Goal: Task Accomplishment & Management: Complete application form

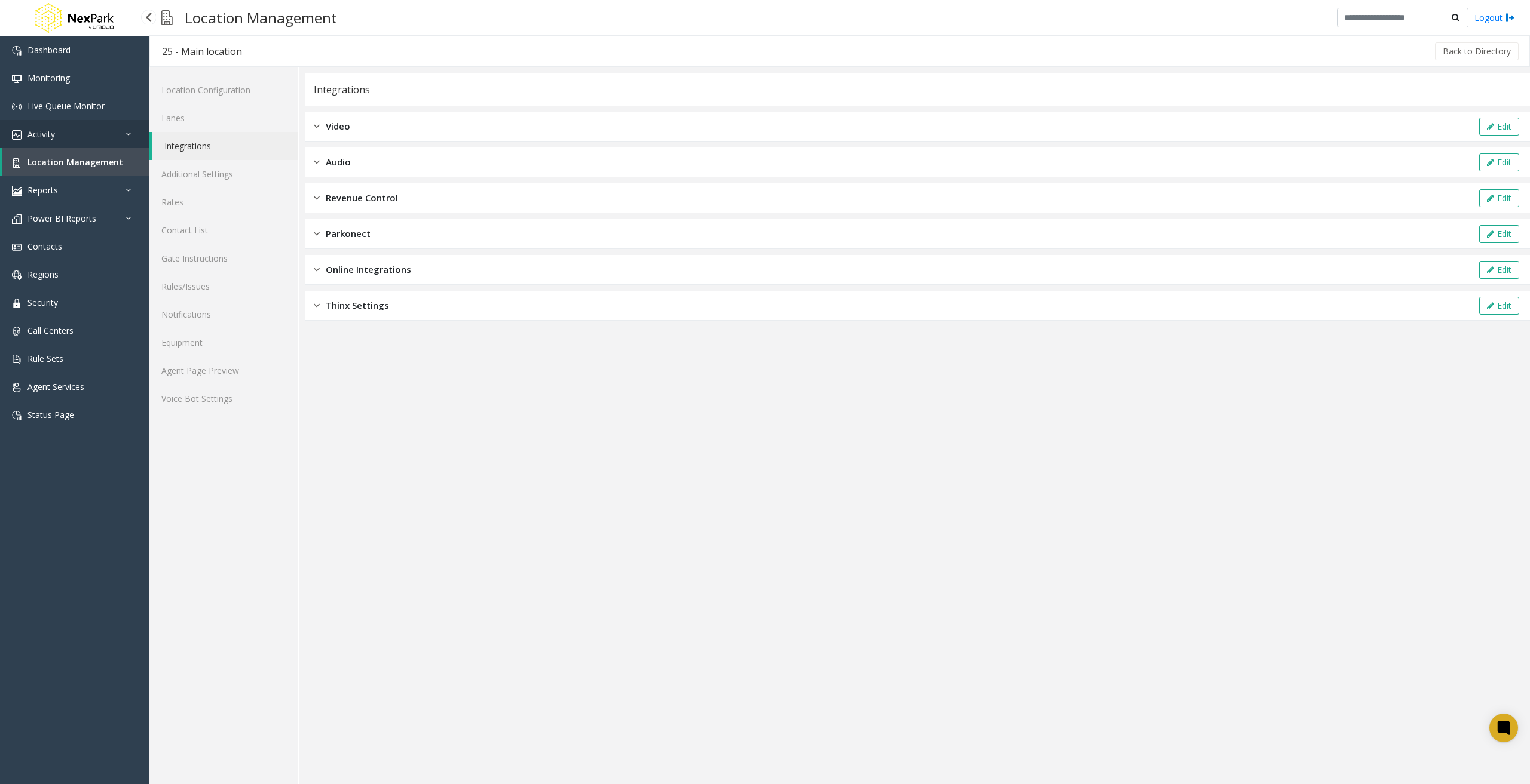
click at [126, 136] on icon at bounding box center [132, 134] width 12 height 9
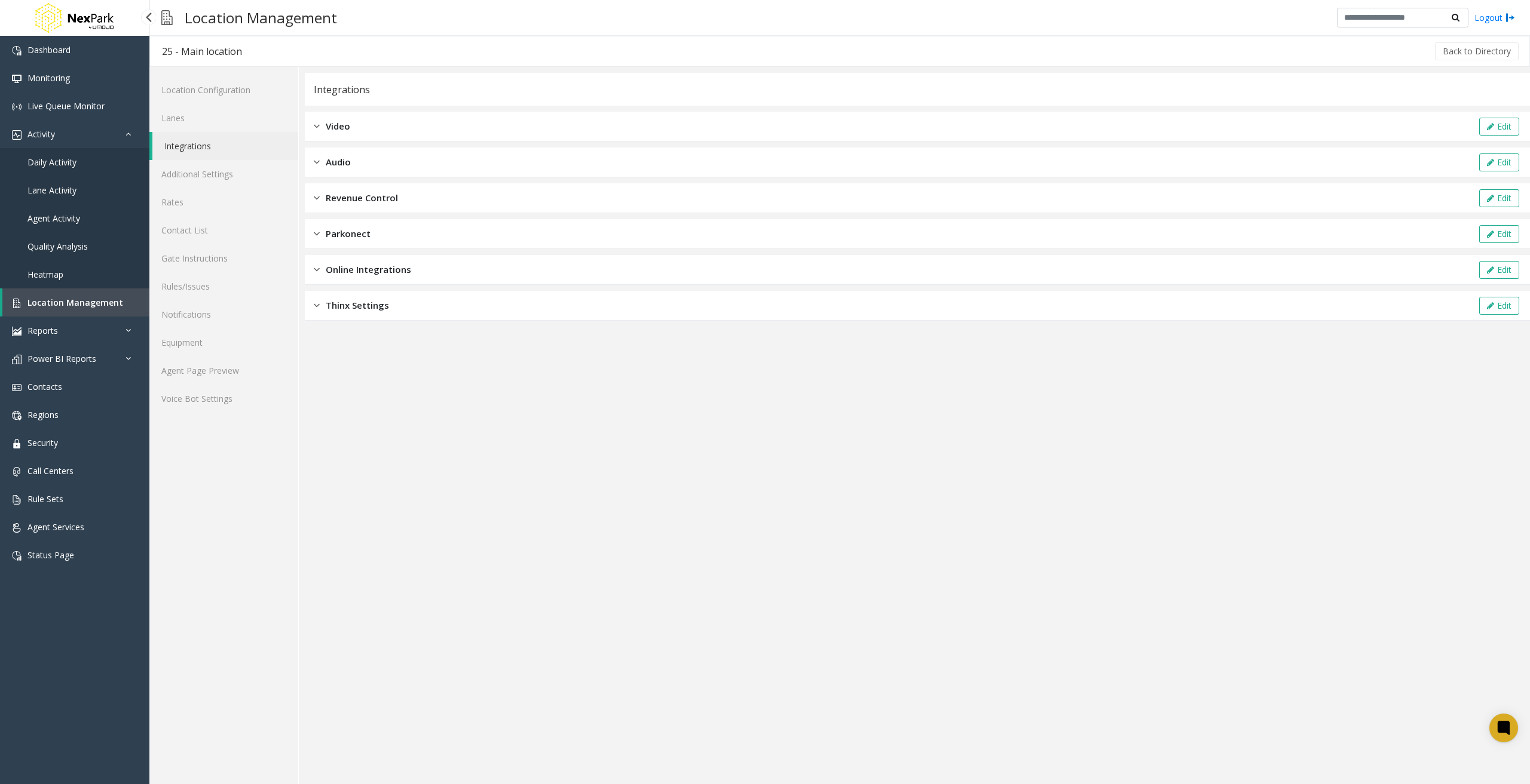
click at [68, 162] on span "Daily Activity" at bounding box center [51, 162] width 49 height 11
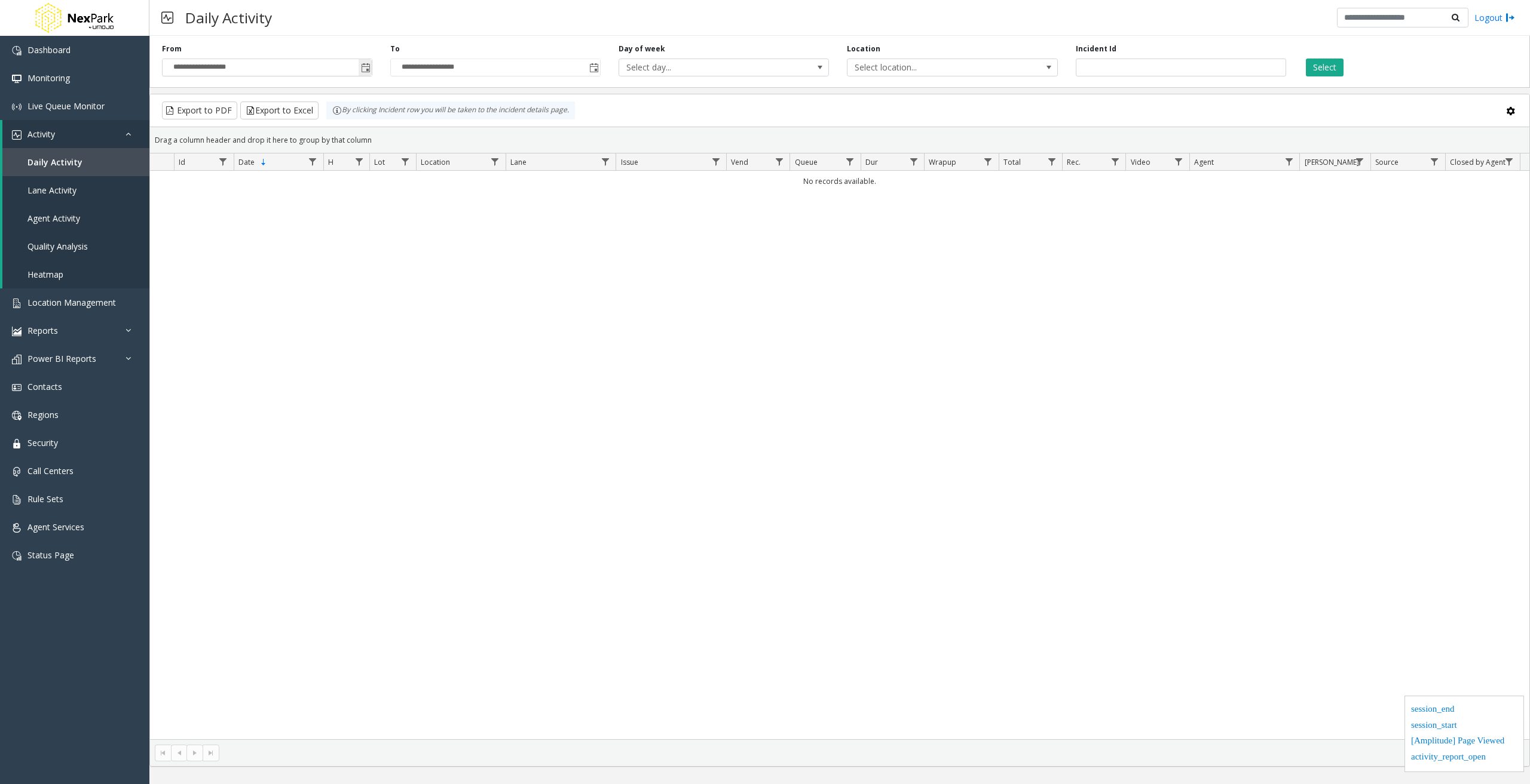
click at [368, 68] on span "Toggle popup" at bounding box center [366, 68] width 9 height 9
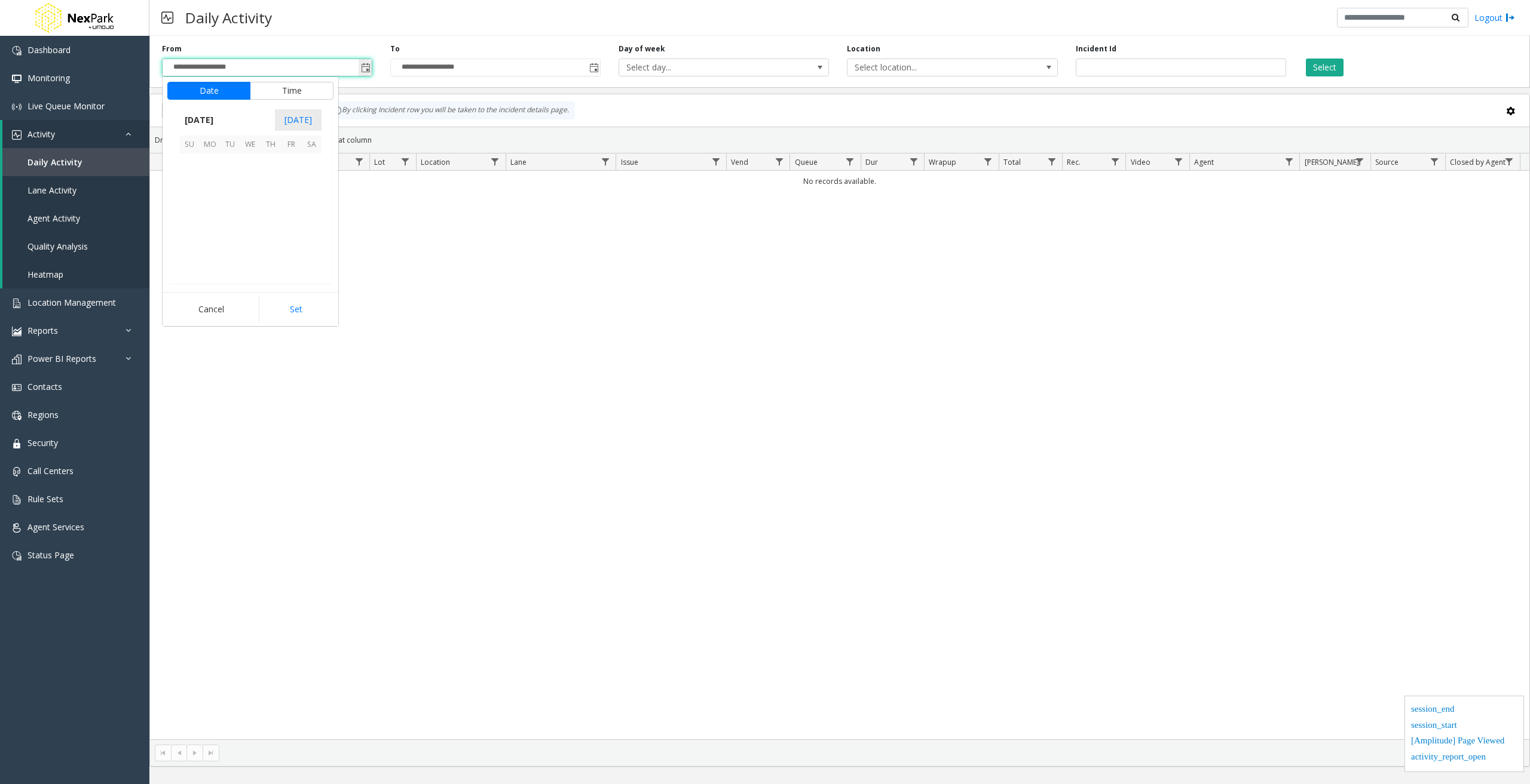
scroll to position [214225, 0]
click at [218, 113] on span "[DATE]" at bounding box center [199, 120] width 39 height 18
click at [207, 140] on span "Jan" at bounding box center [193, 146] width 29 height 29
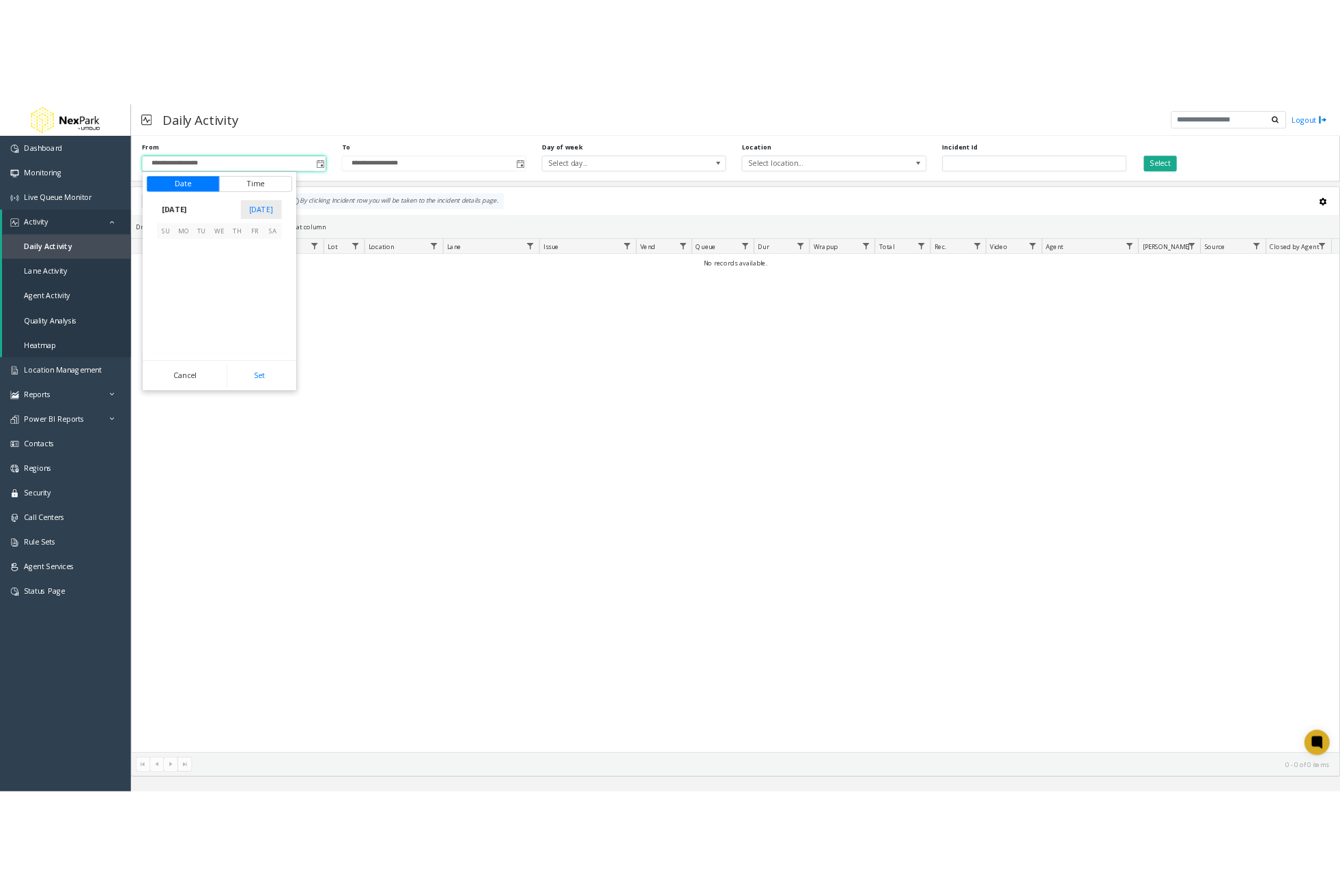
scroll to position [243691, 0]
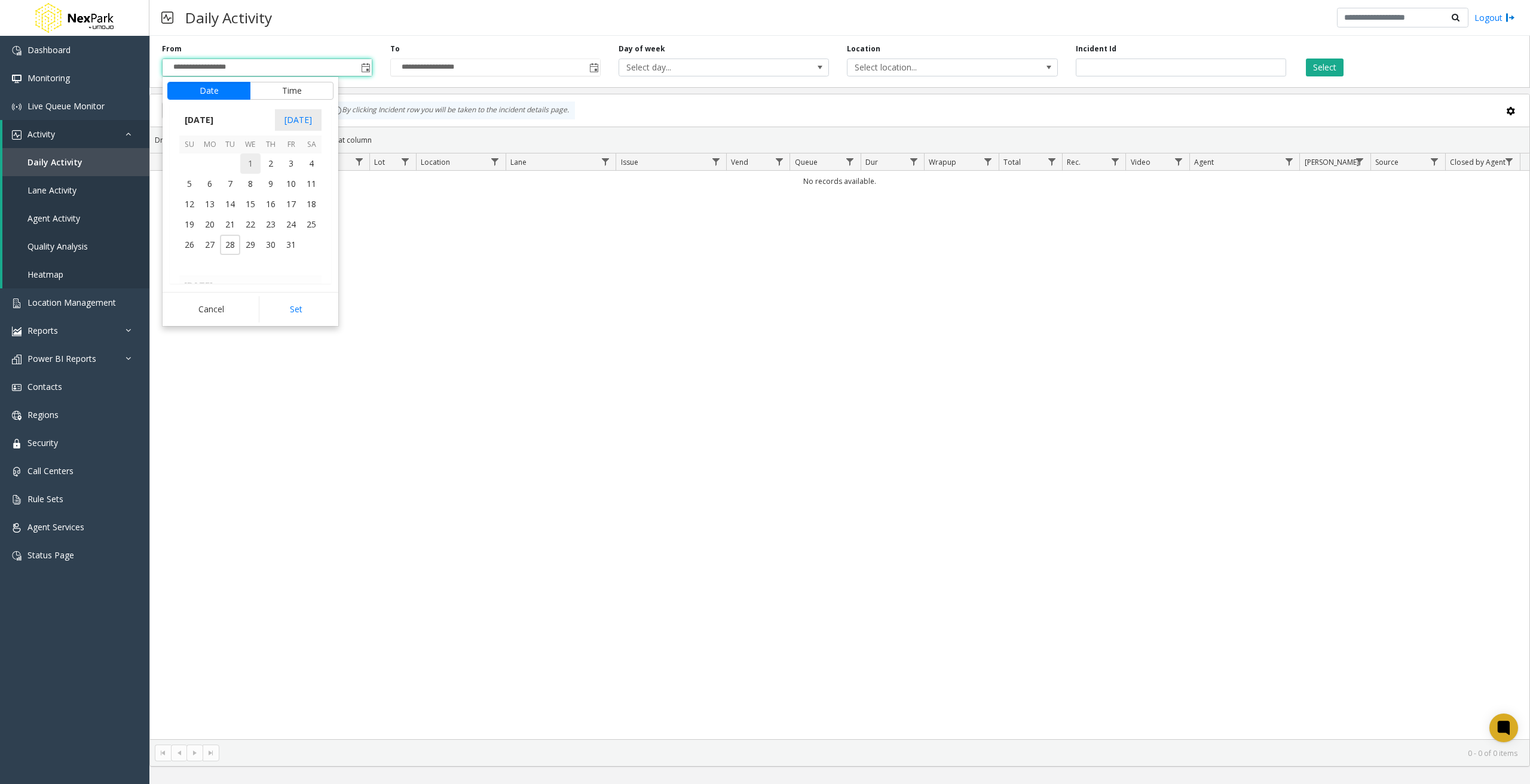
click at [248, 163] on span "1" at bounding box center [250, 164] width 20 height 20
click at [318, 297] on button "Set" at bounding box center [296, 309] width 76 height 26
type input "**********"
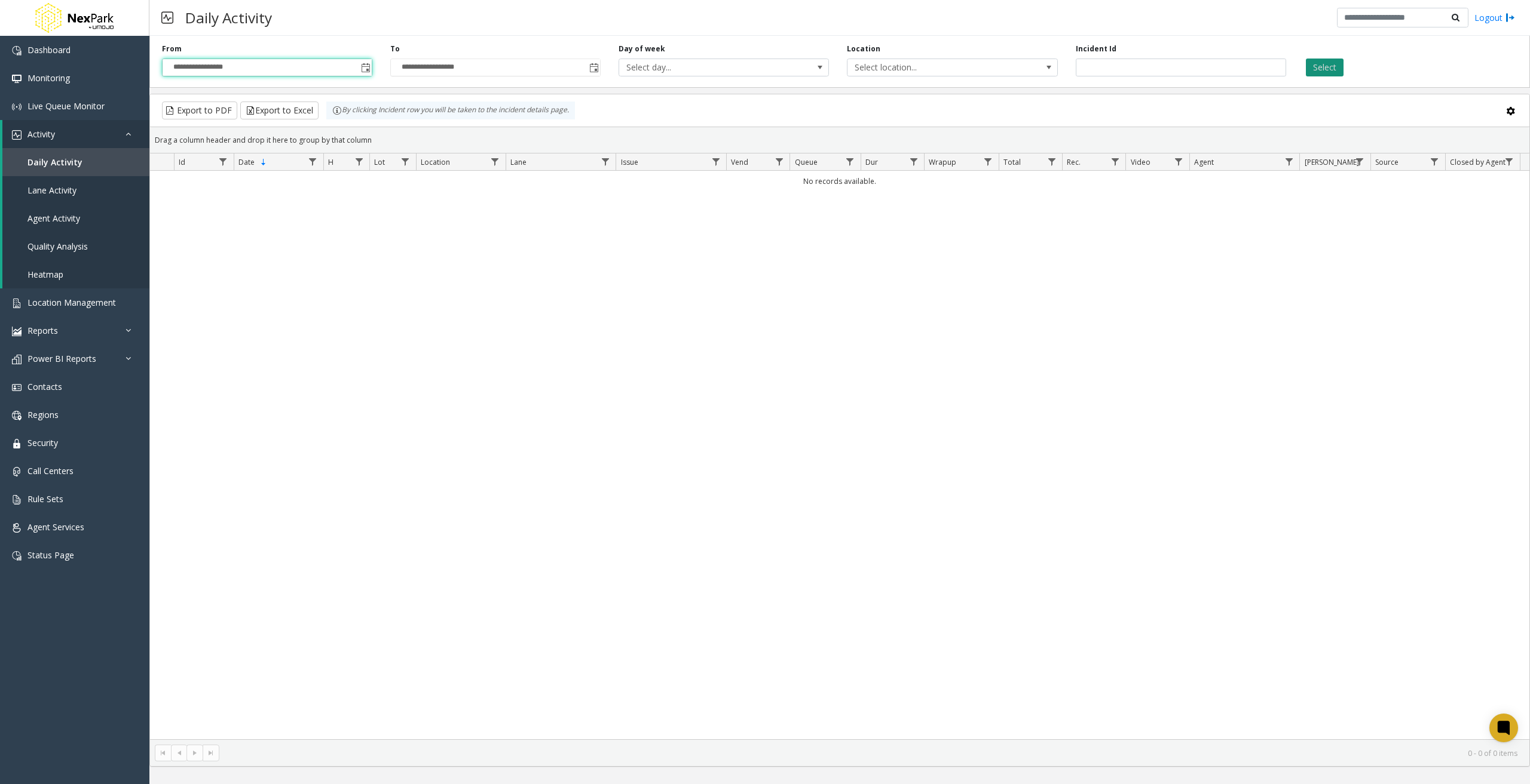
click at [1323, 65] on button "Select" at bounding box center [1325, 68] width 37 height 18
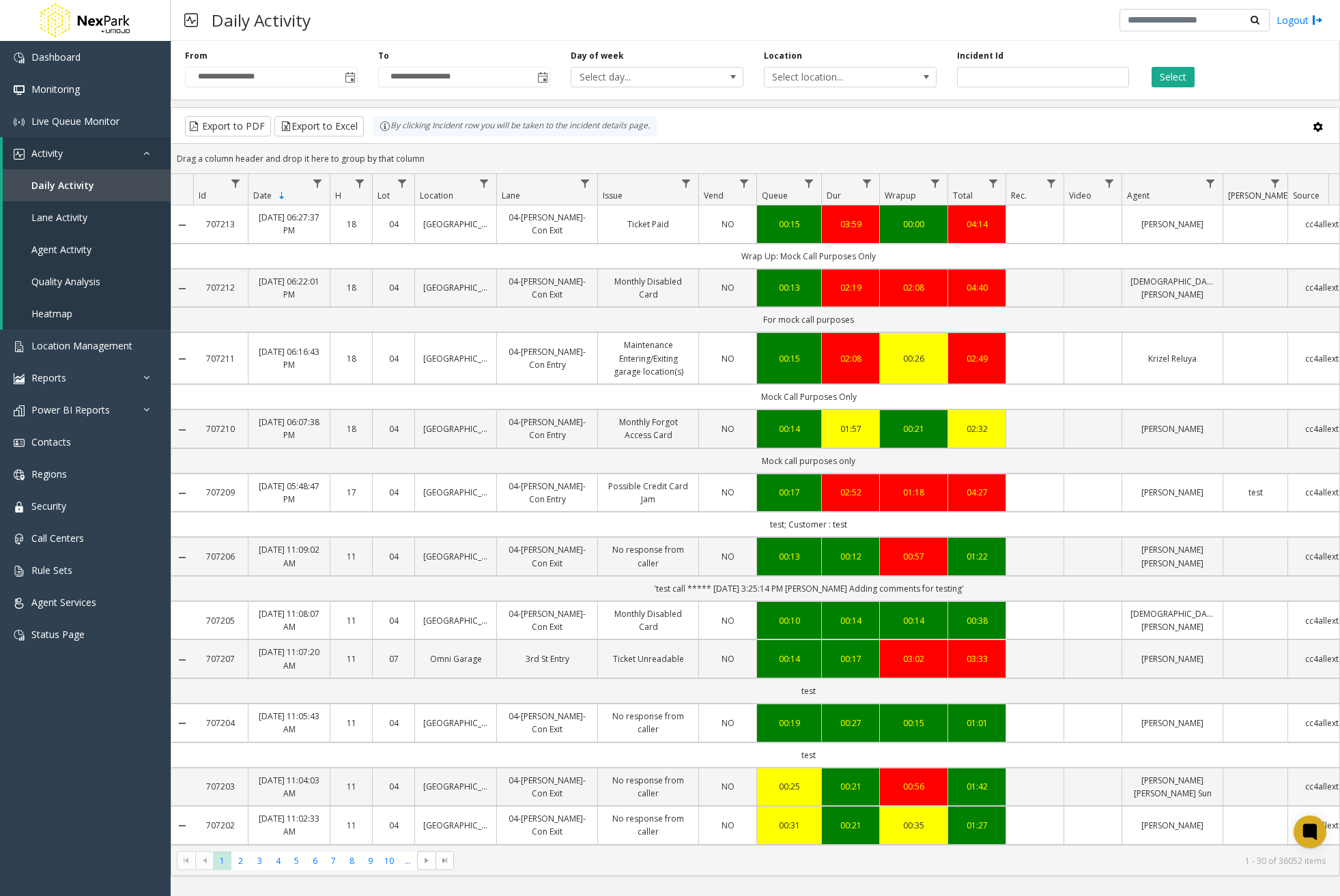
click at [508, 222] on link "04-[PERSON_NAME]-Con Exit" at bounding box center [547, 224] width 84 height 26
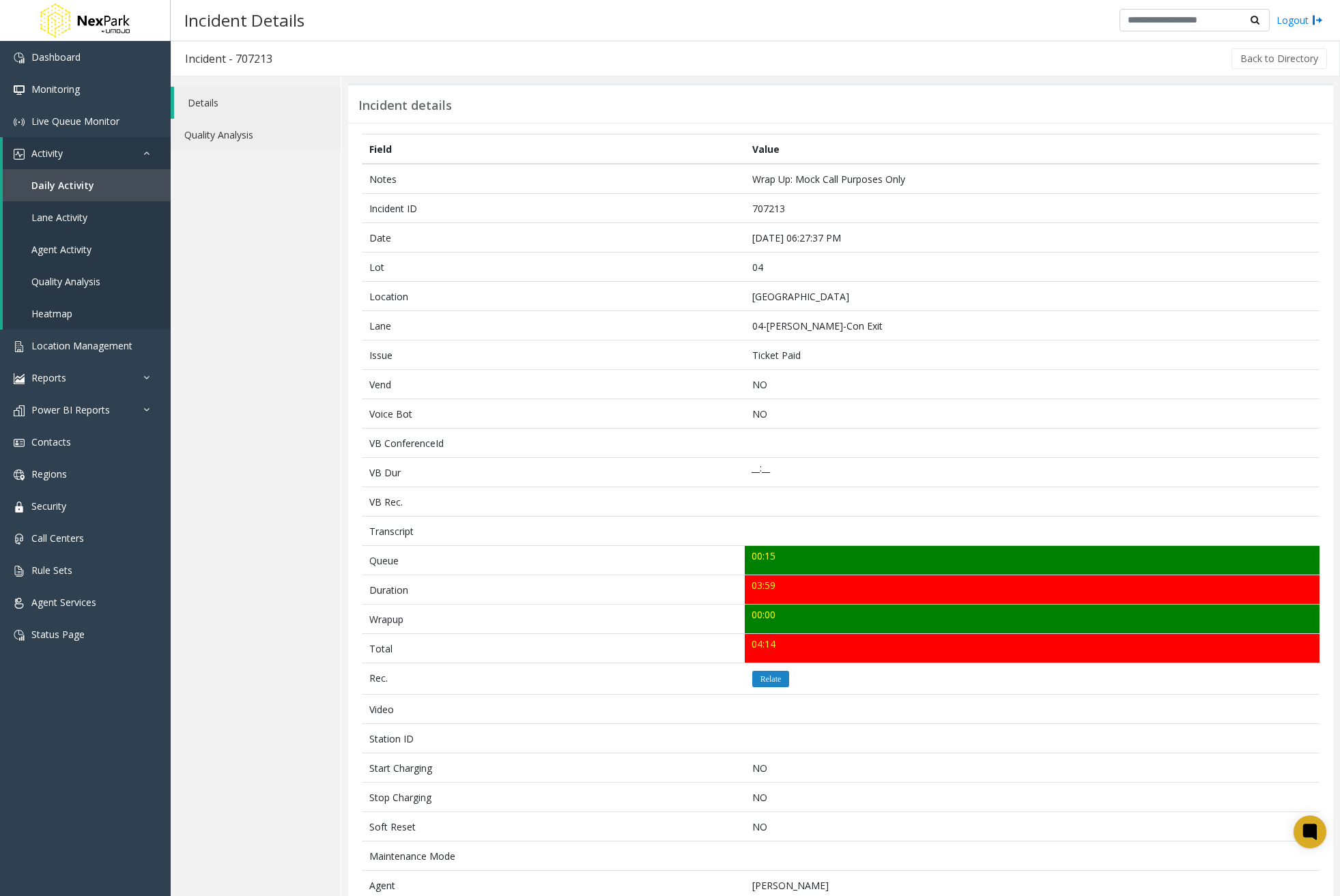
click at [234, 143] on link "Quality Analysis" at bounding box center [255, 134] width 170 height 32
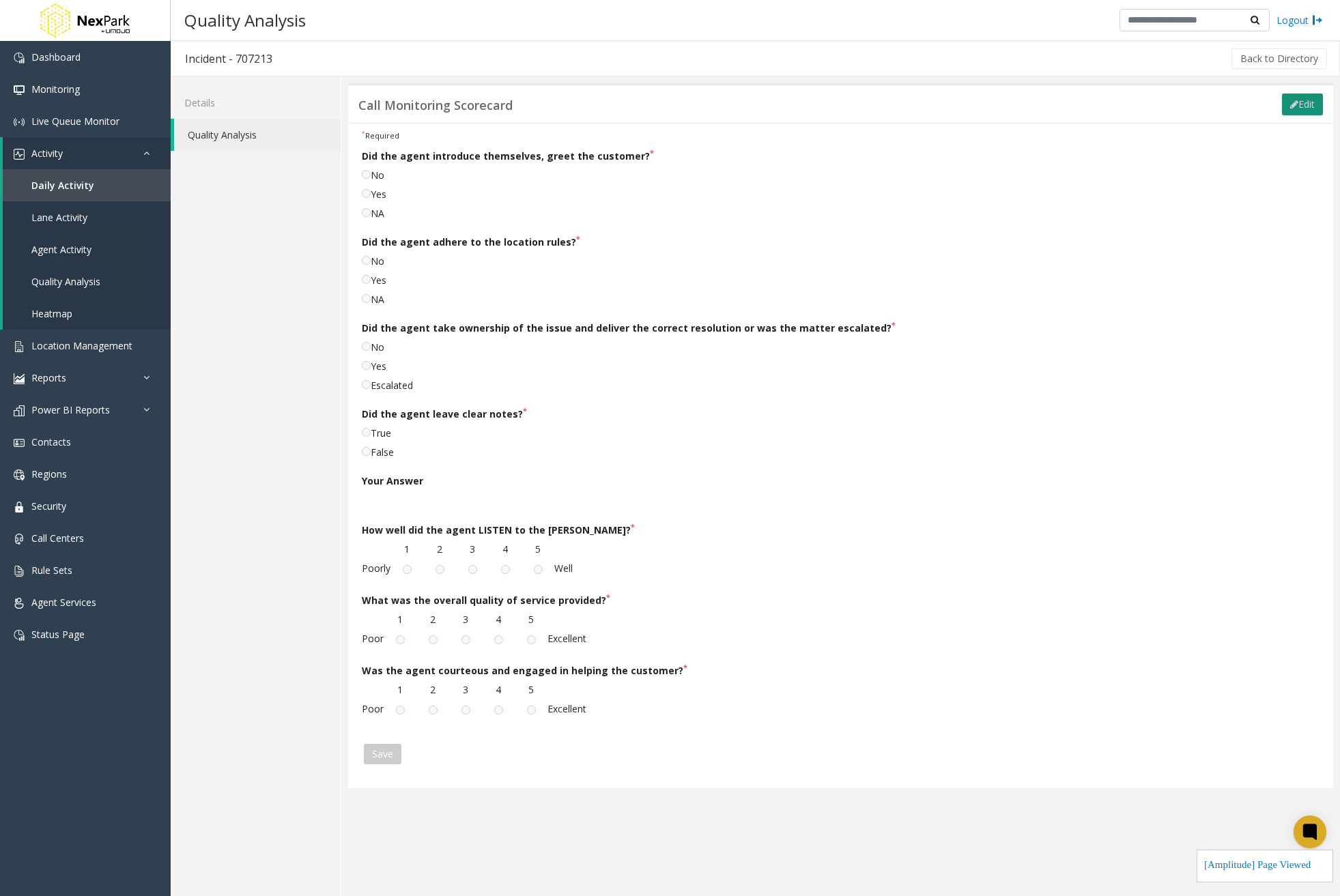
click at [1309, 102] on button "Edit" at bounding box center [1303, 104] width 41 height 22
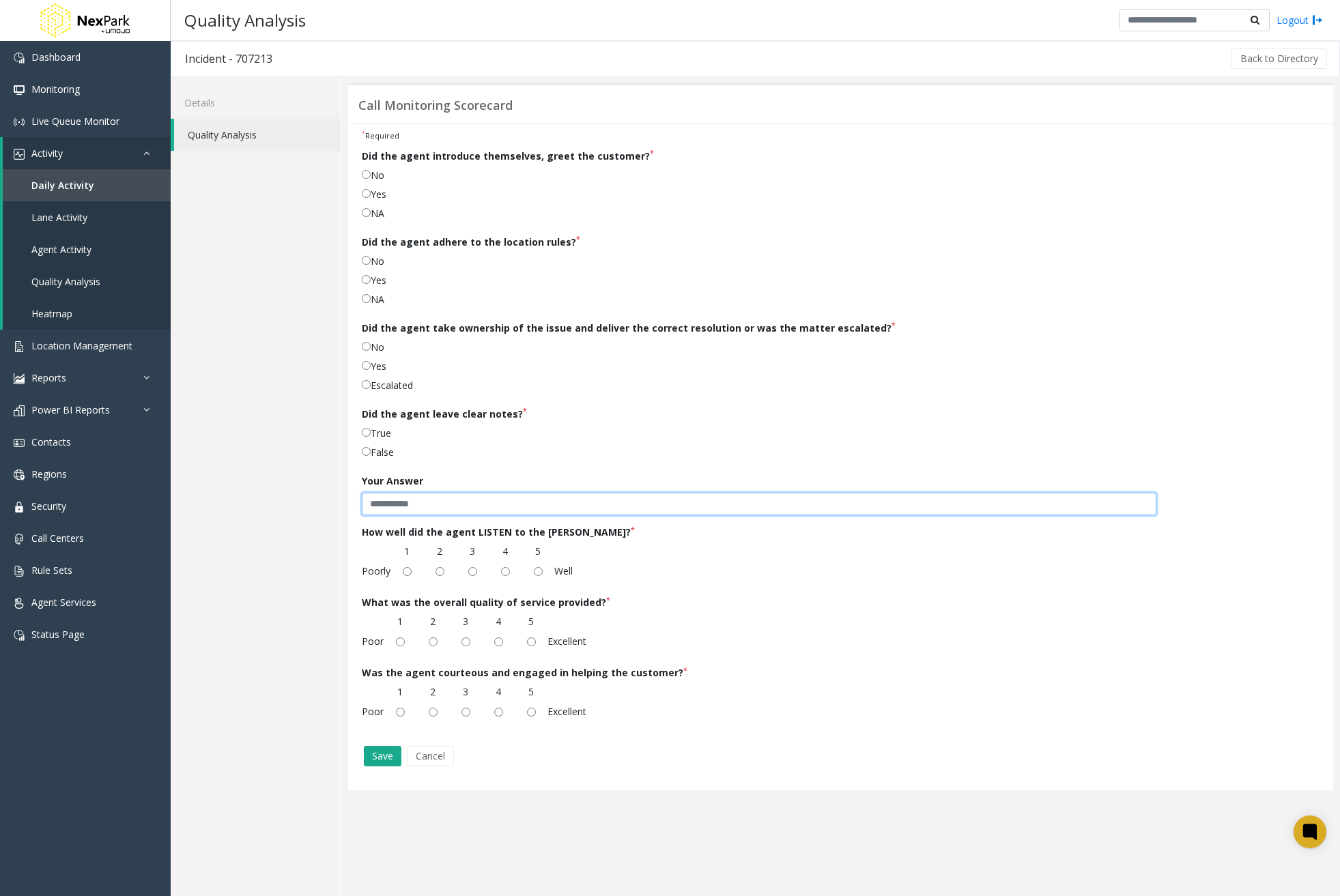
click at [504, 494] on input "text" at bounding box center [759, 504] width 795 height 23
type input "*"
type input "**********"
click at [542, 570] on div "Poorly 1 2 3 4 5 Well" at bounding box center [468, 558] width 211 height 28
click at [391, 765] on button "Save" at bounding box center [382, 756] width 37 height 21
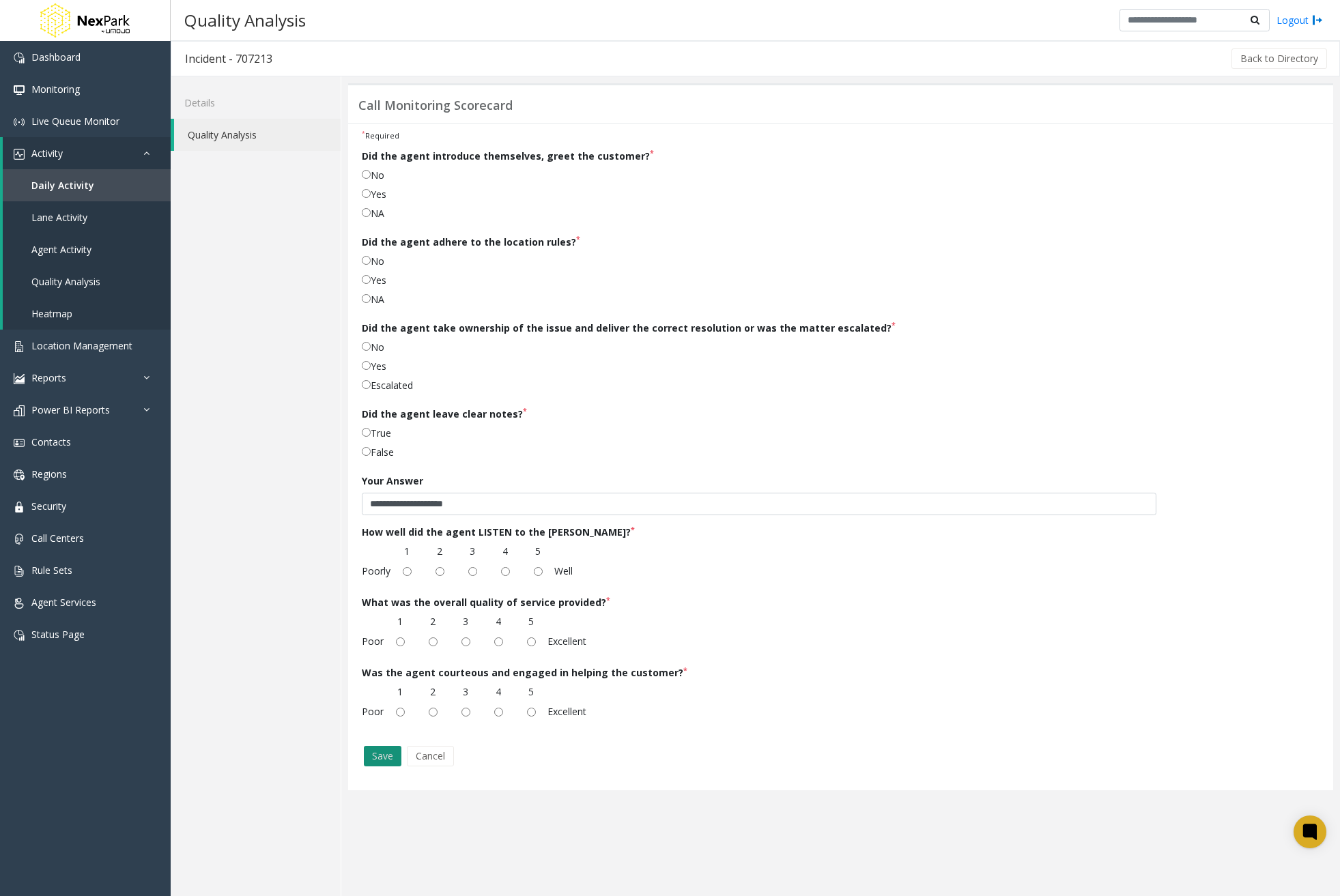
click at [384, 754] on button "Save" at bounding box center [382, 756] width 37 height 21
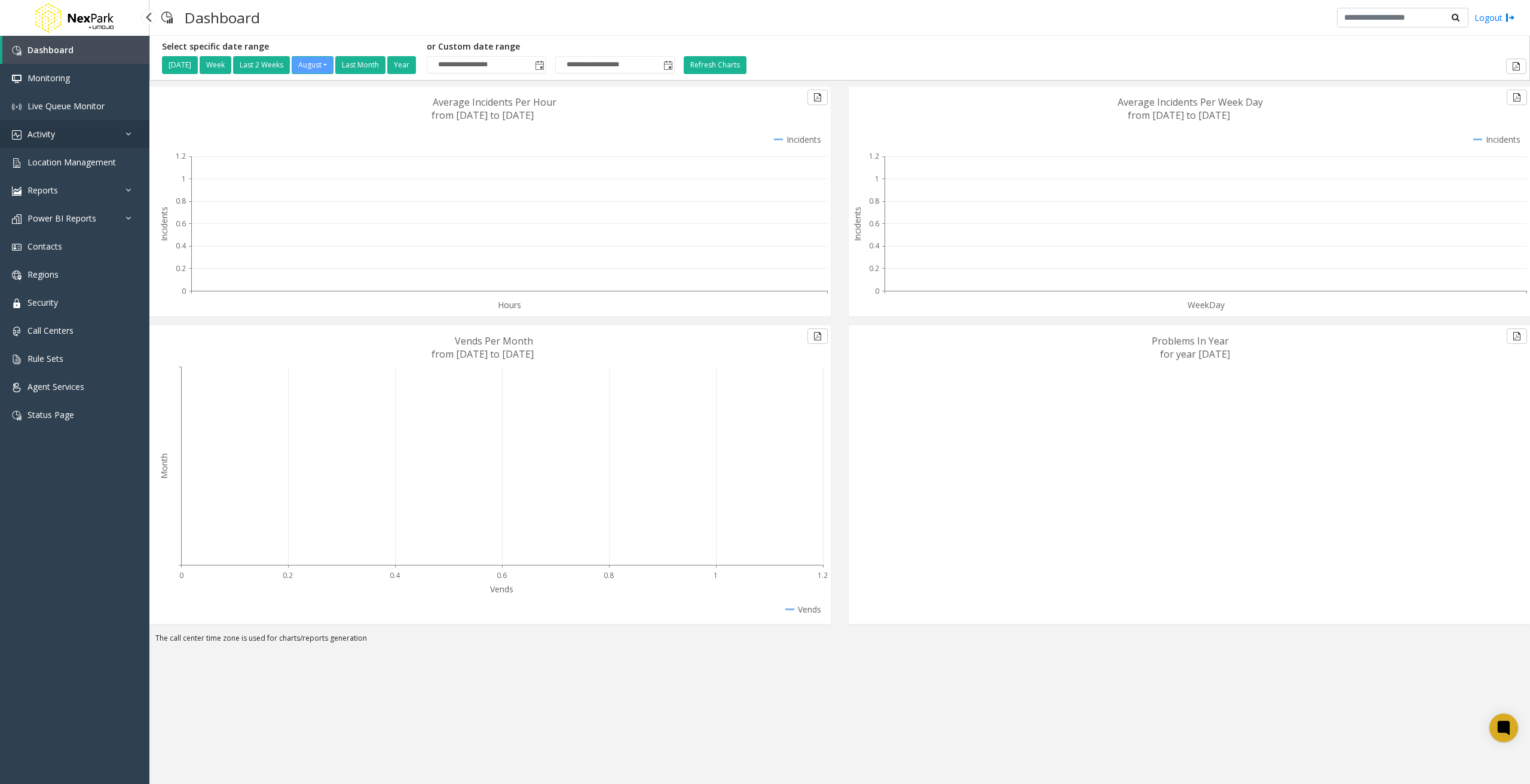
click at [100, 133] on link "Activity" at bounding box center [74, 134] width 149 height 28
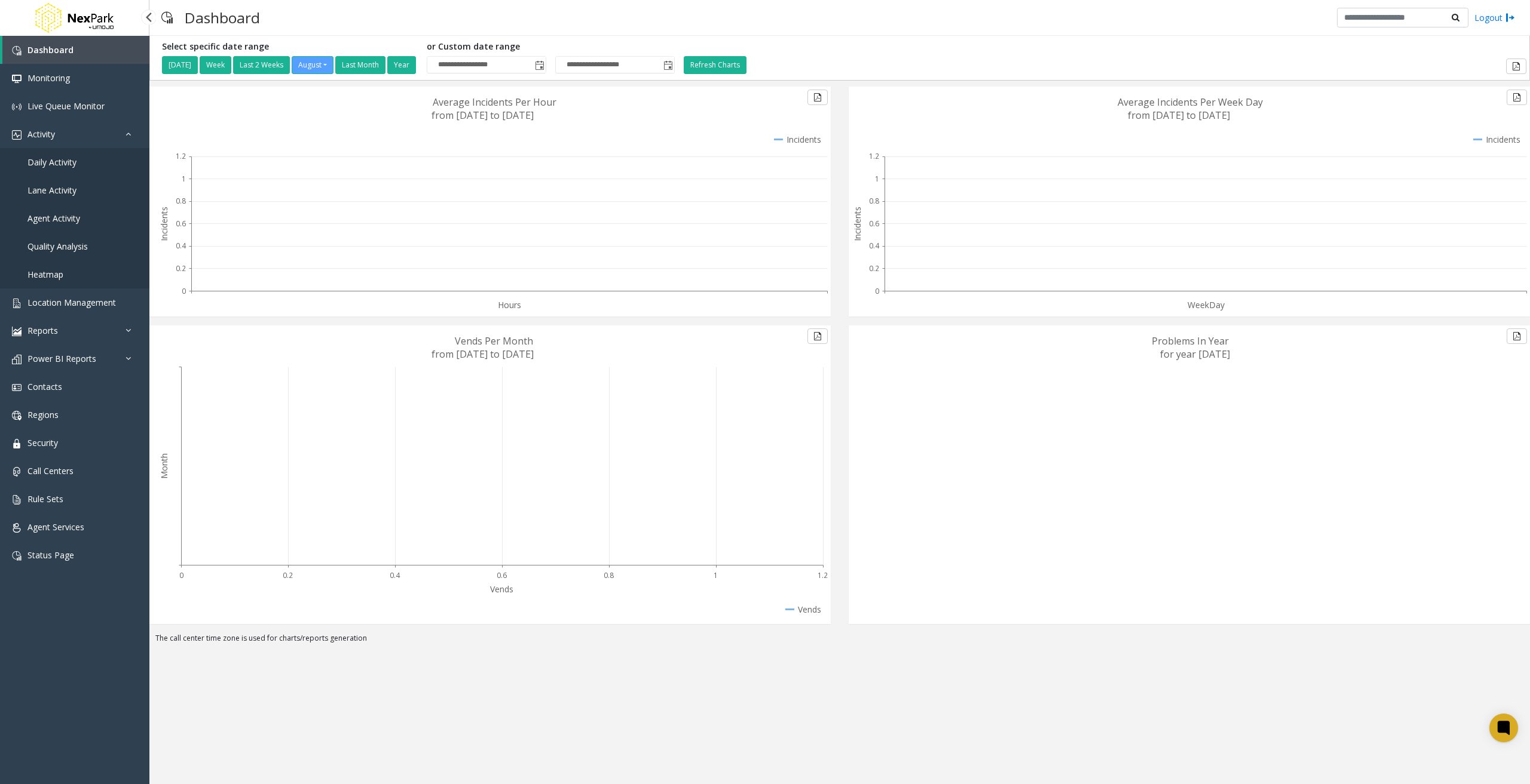
click at [82, 164] on link "Daily Activity" at bounding box center [74, 162] width 149 height 28
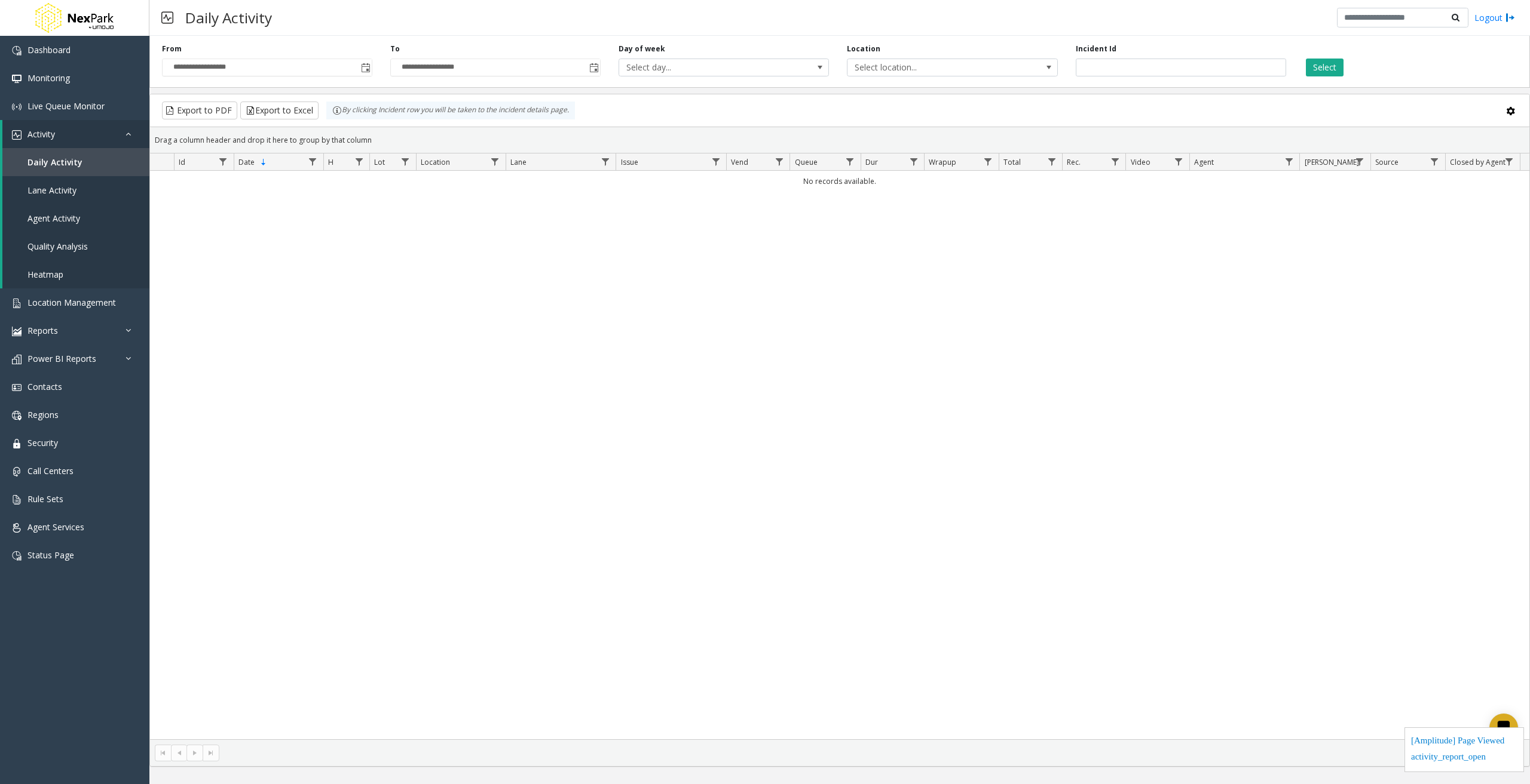
click at [374, 65] on div "**********" at bounding box center [267, 59] width 228 height 33
click at [366, 69] on span "Toggle popup" at bounding box center [366, 68] width 9 height 9
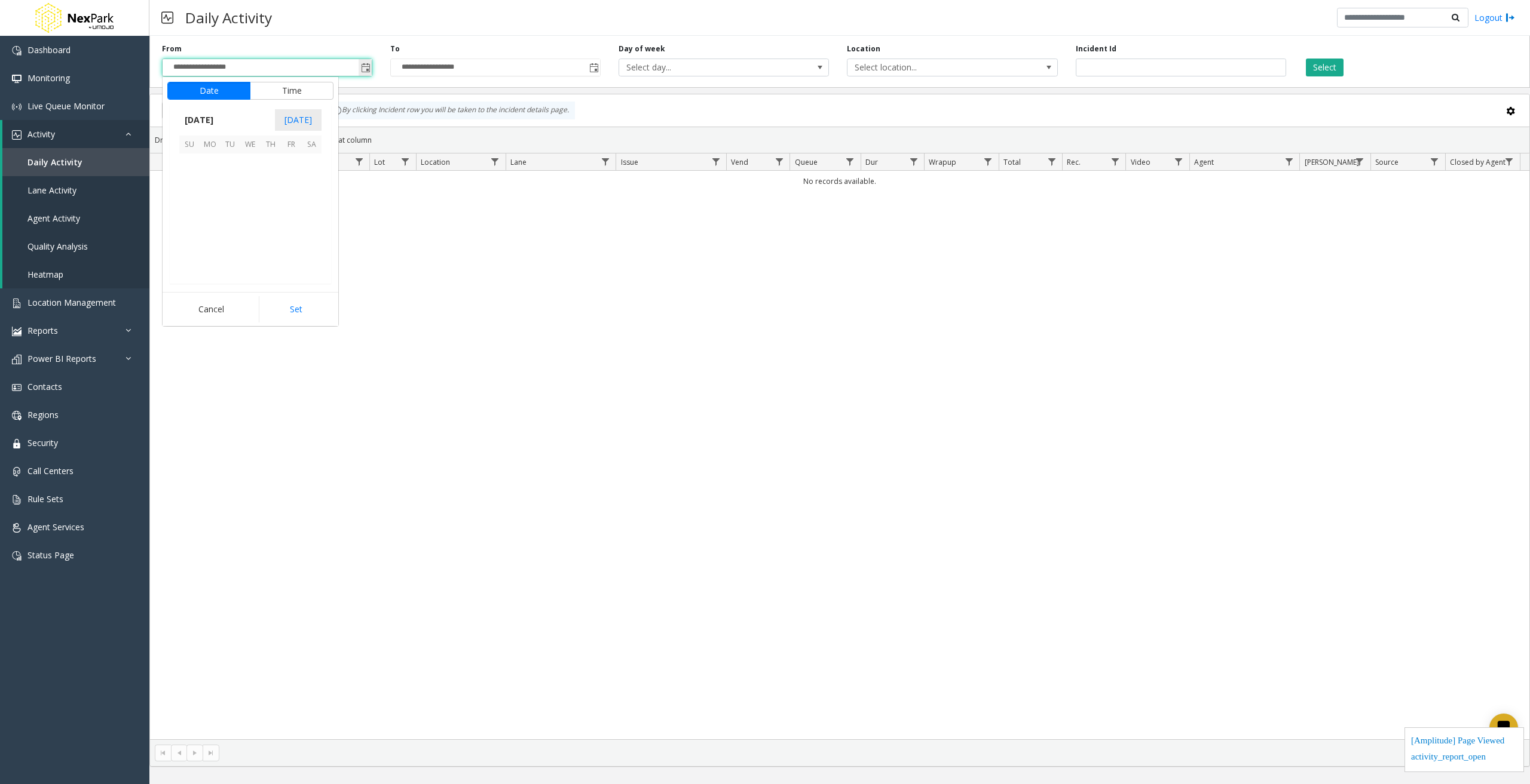
scroll to position [214225, 0]
click at [216, 120] on span "[DATE]" at bounding box center [199, 120] width 39 height 18
click at [197, 117] on span "2025" at bounding box center [194, 120] width 30 height 18
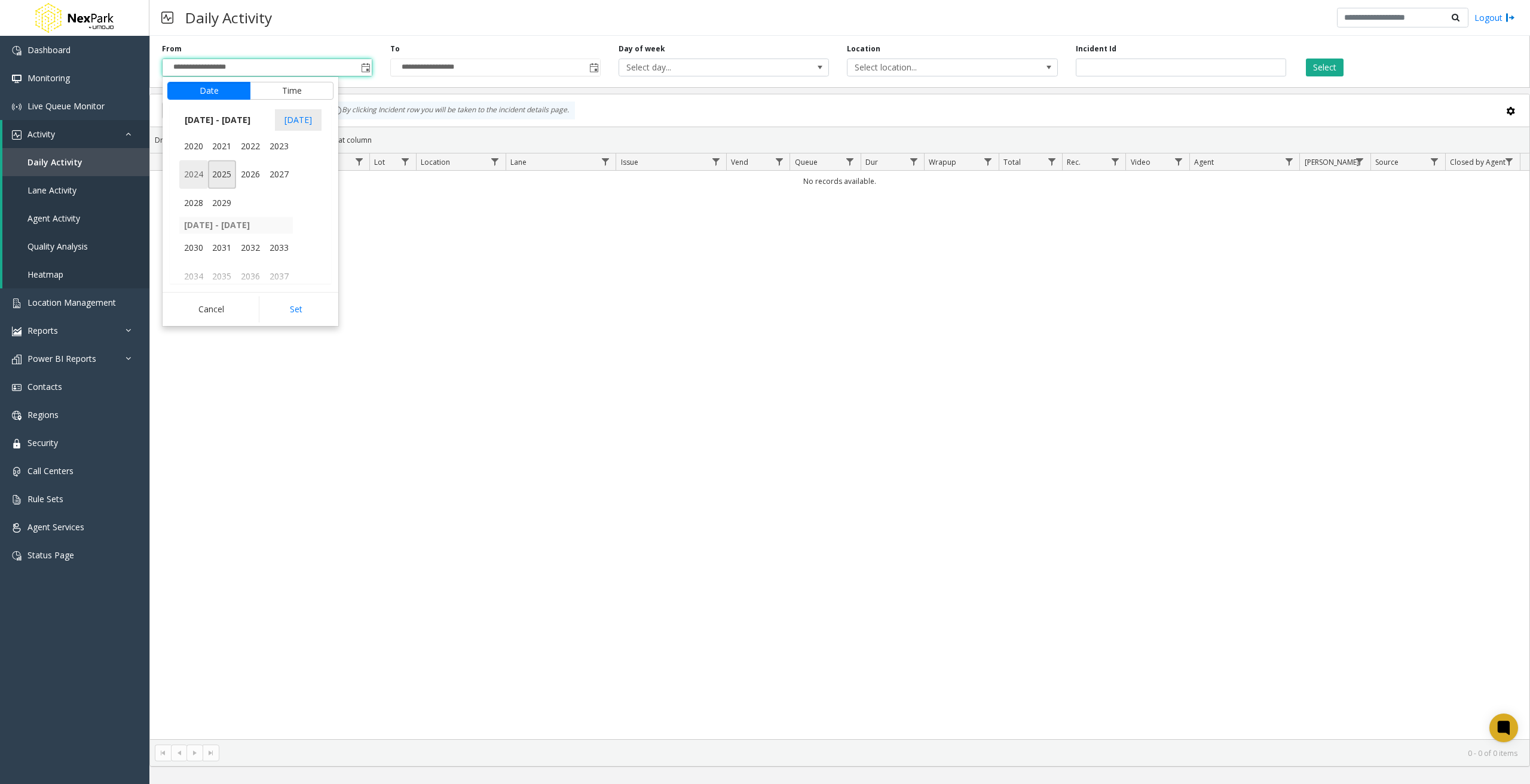
click at [199, 176] on span "2024" at bounding box center [193, 174] width 29 height 29
click at [203, 146] on span "Jan" at bounding box center [193, 146] width 29 height 29
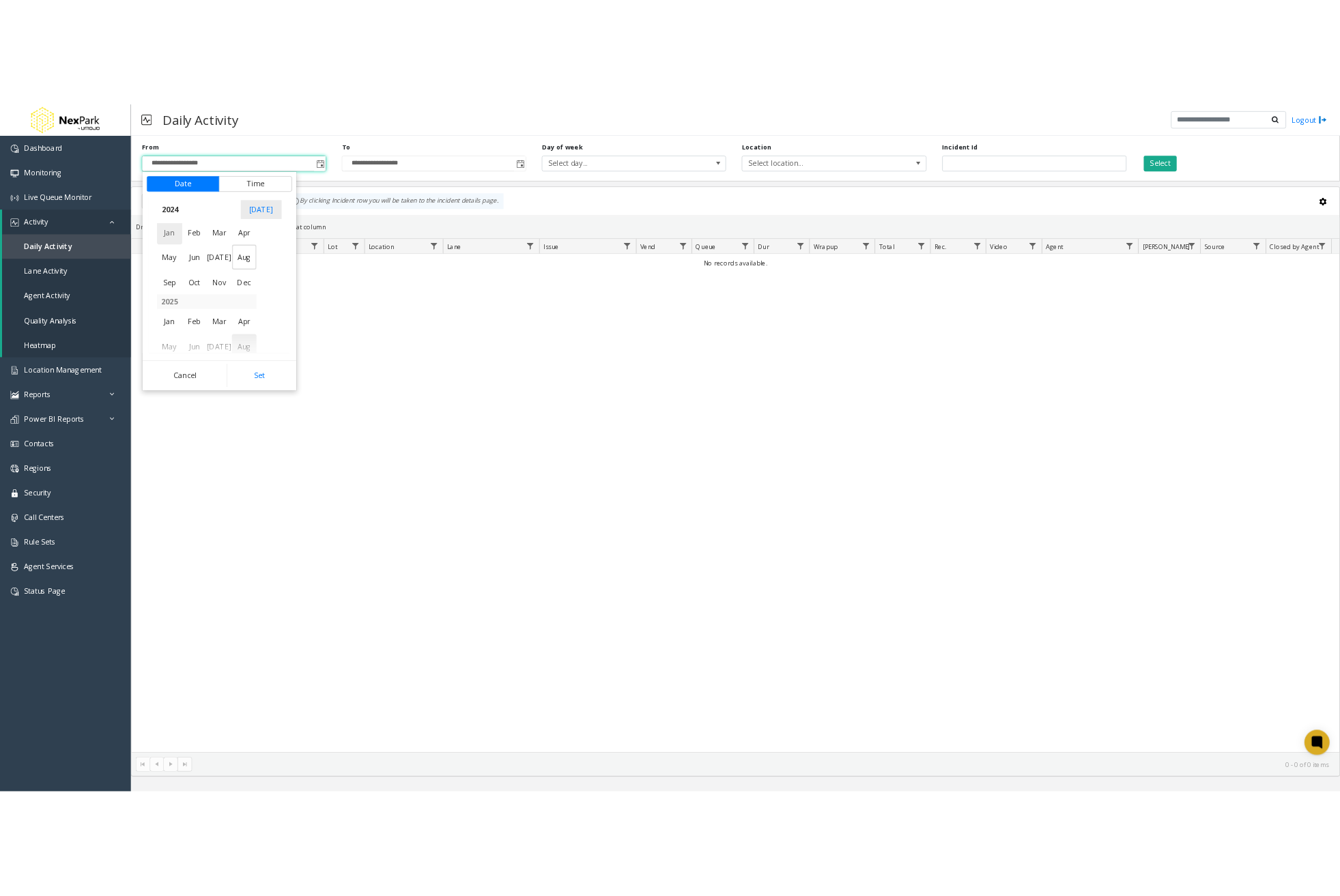
scroll to position [241742, 0]
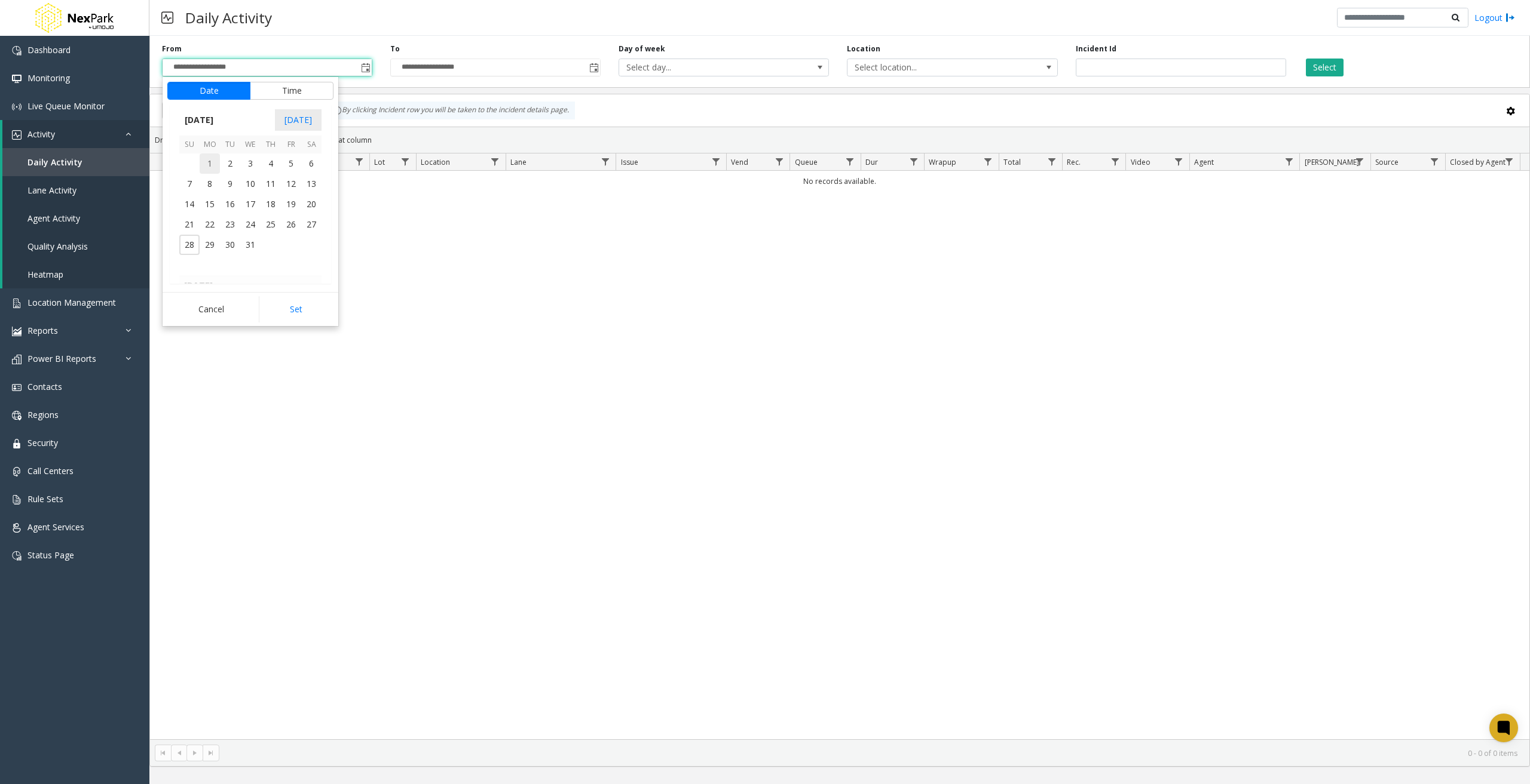
click at [212, 160] on span "1" at bounding box center [209, 164] width 20 height 20
click at [293, 304] on button "Set" at bounding box center [296, 309] width 76 height 26
type input "**********"
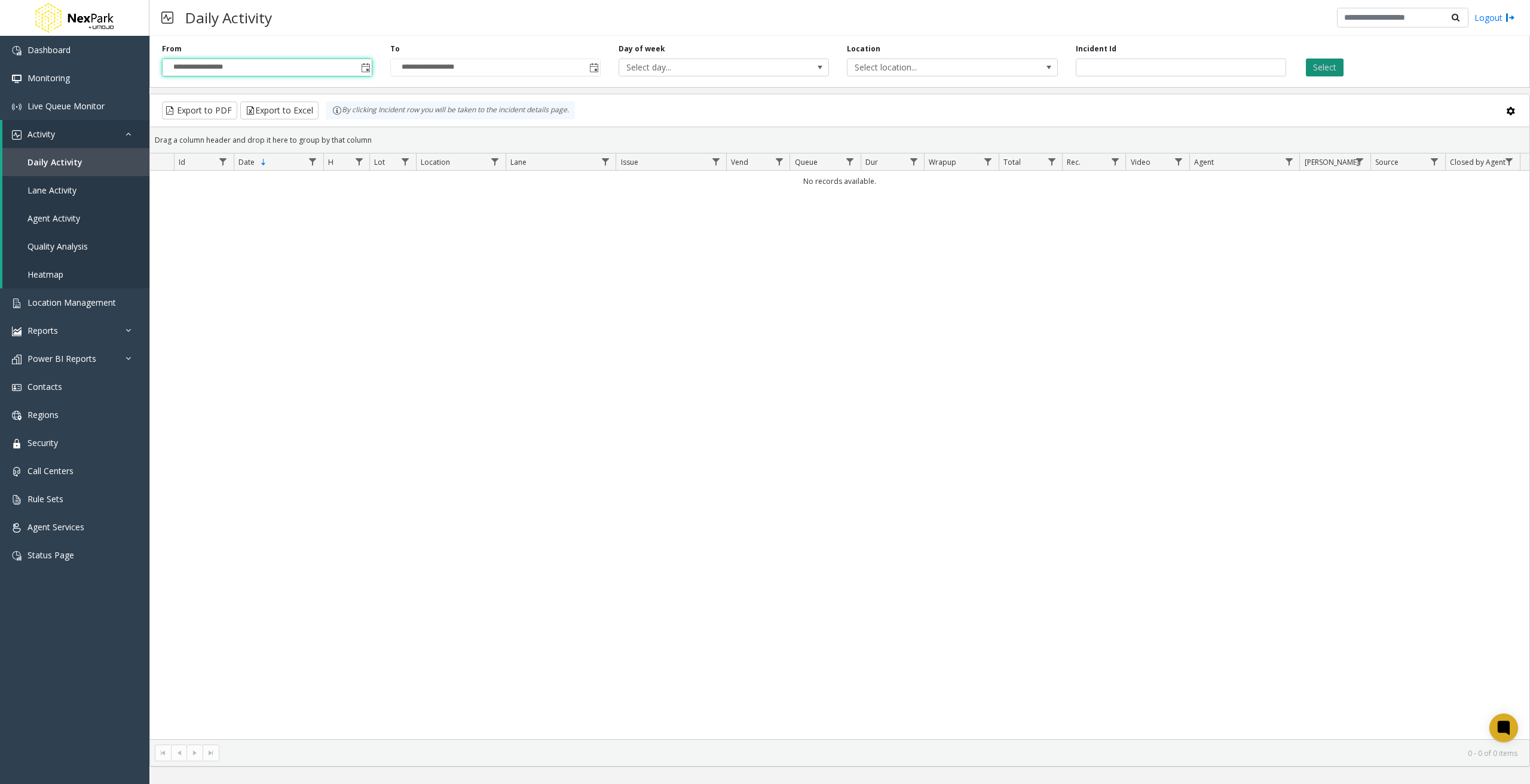
click at [1326, 72] on button "Select" at bounding box center [1325, 68] width 37 height 18
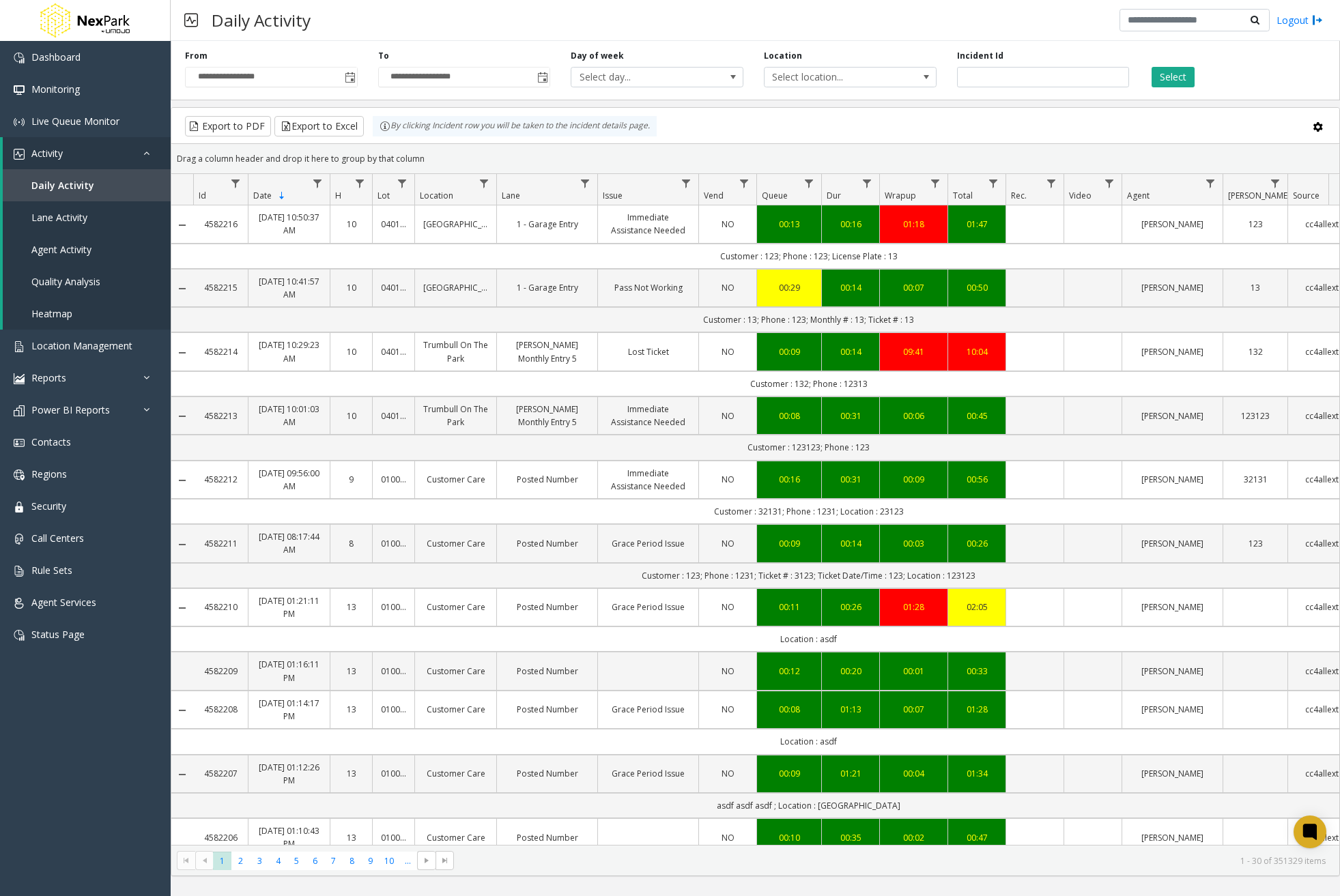
click at [1043, 234] on td "Data table" at bounding box center [1034, 224] width 58 height 37
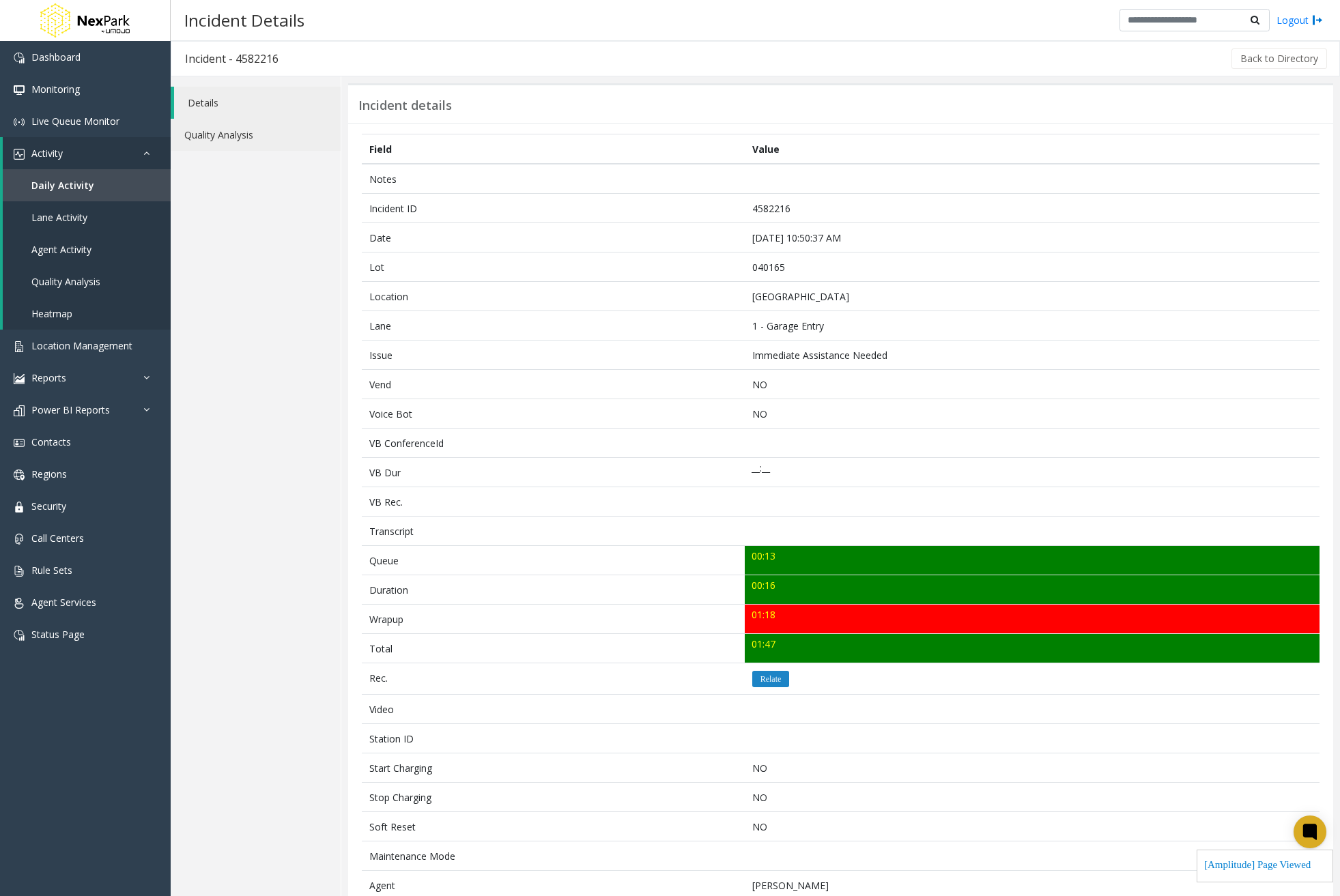
click at [286, 134] on link "Quality Analysis" at bounding box center [255, 134] width 170 height 32
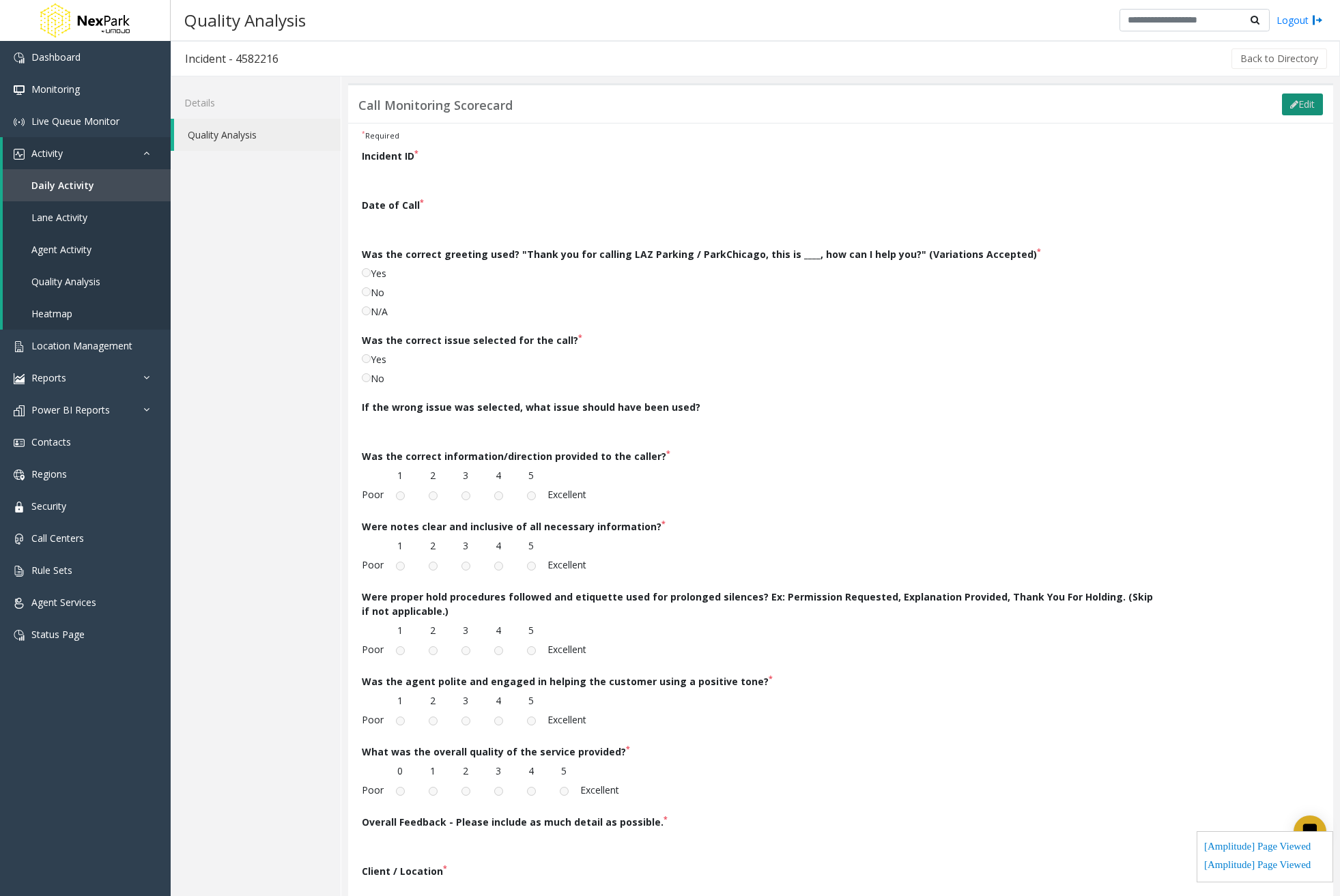
click at [1293, 108] on button "Edit" at bounding box center [1303, 104] width 41 height 22
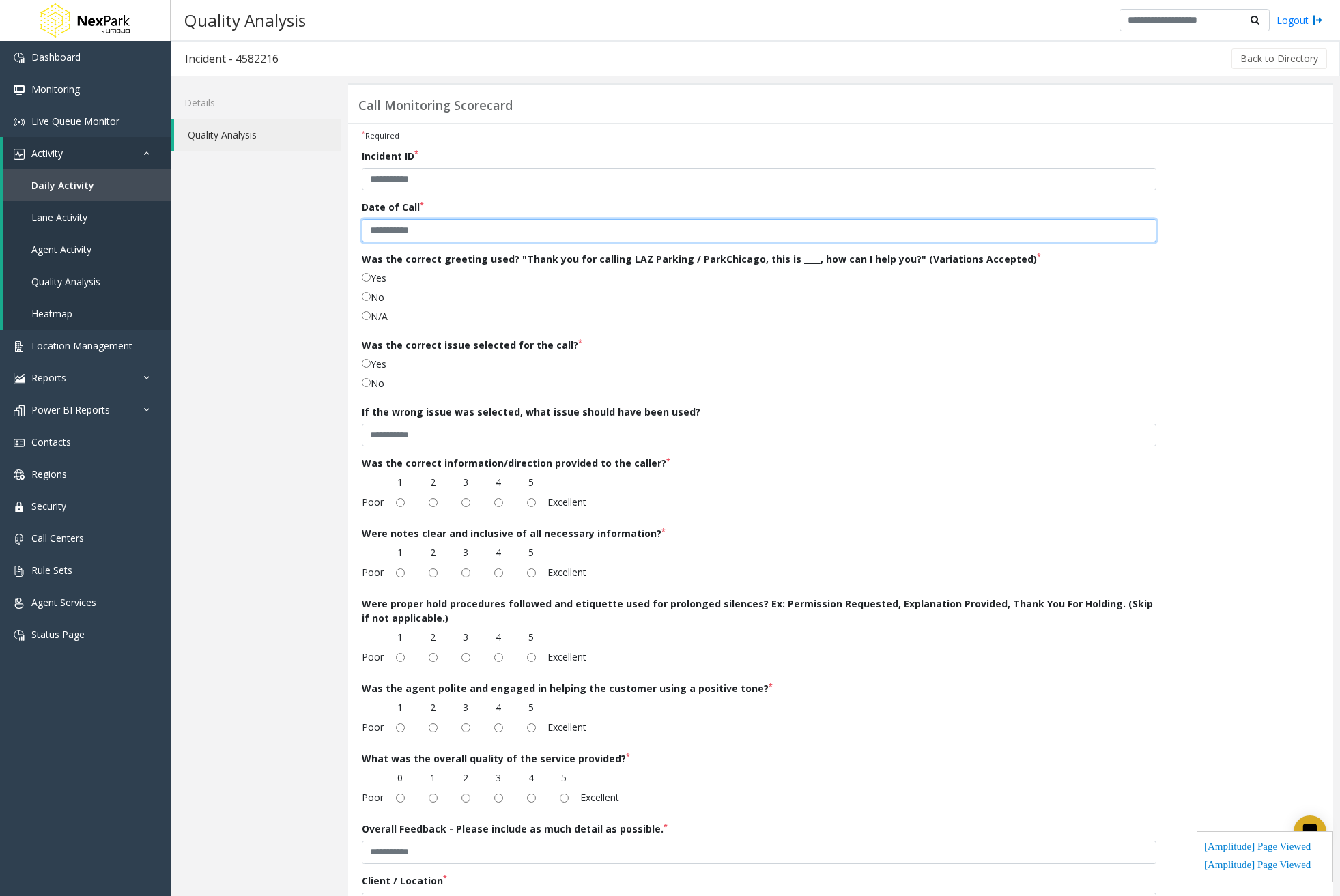
click at [497, 254] on div "Incident ID * Date of Call * Was the correct greeting used? "Thank you for call…" at bounding box center [759, 537] width 815 height 777
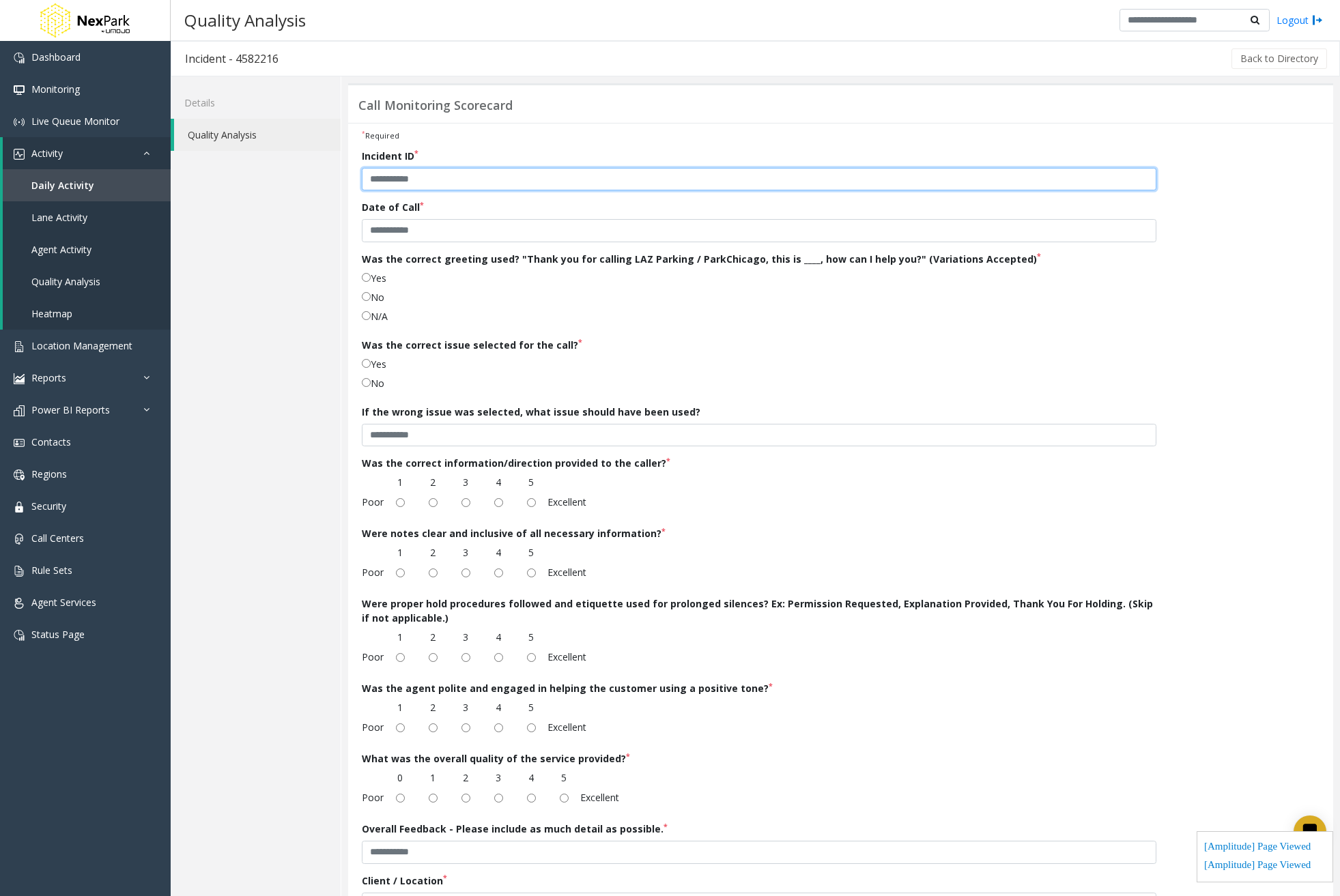
click at [426, 180] on input "text" at bounding box center [759, 180] width 795 height 23
type input "*"
type input "****"
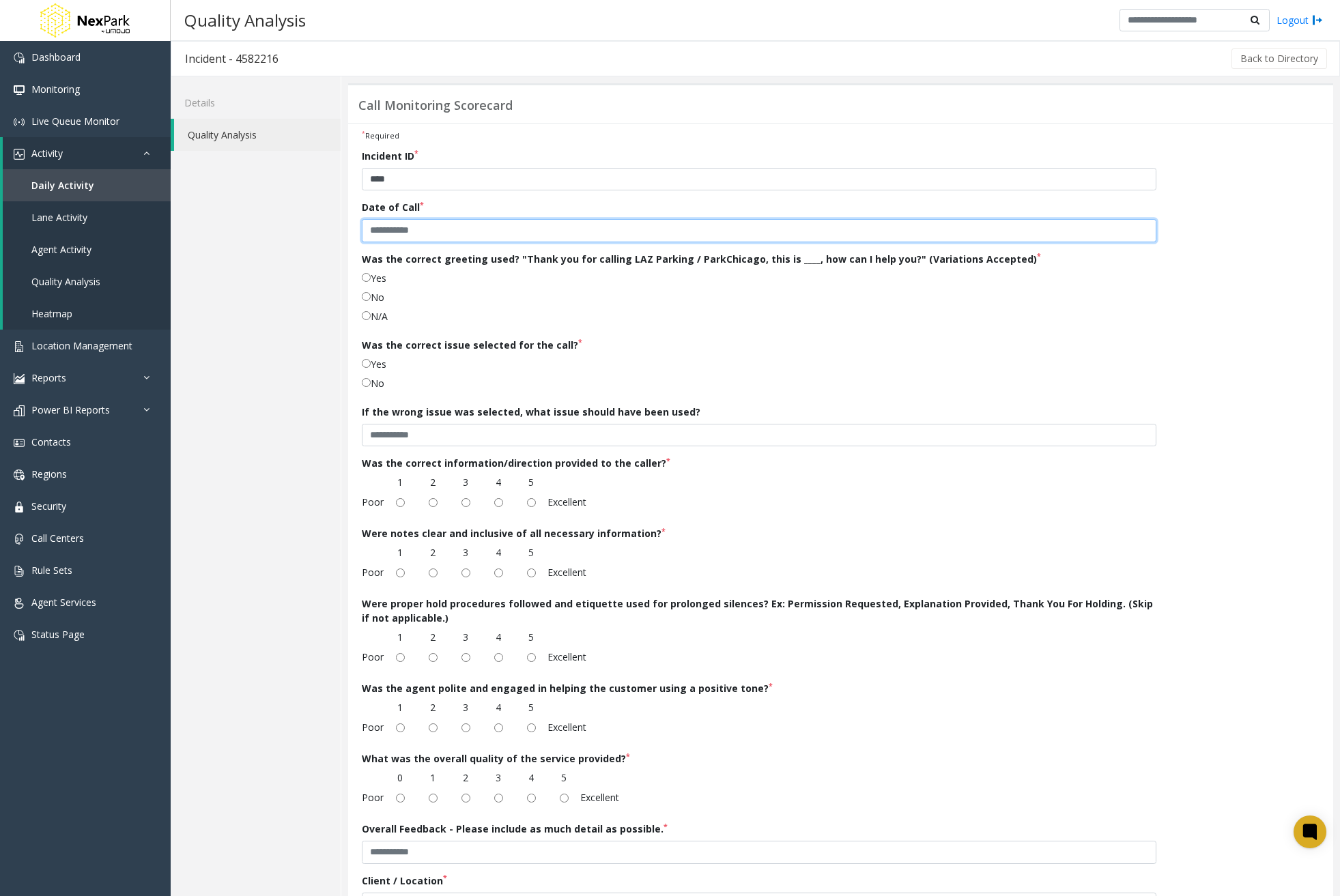
click at [446, 231] on input "text" at bounding box center [759, 231] width 795 height 23
type input "*****"
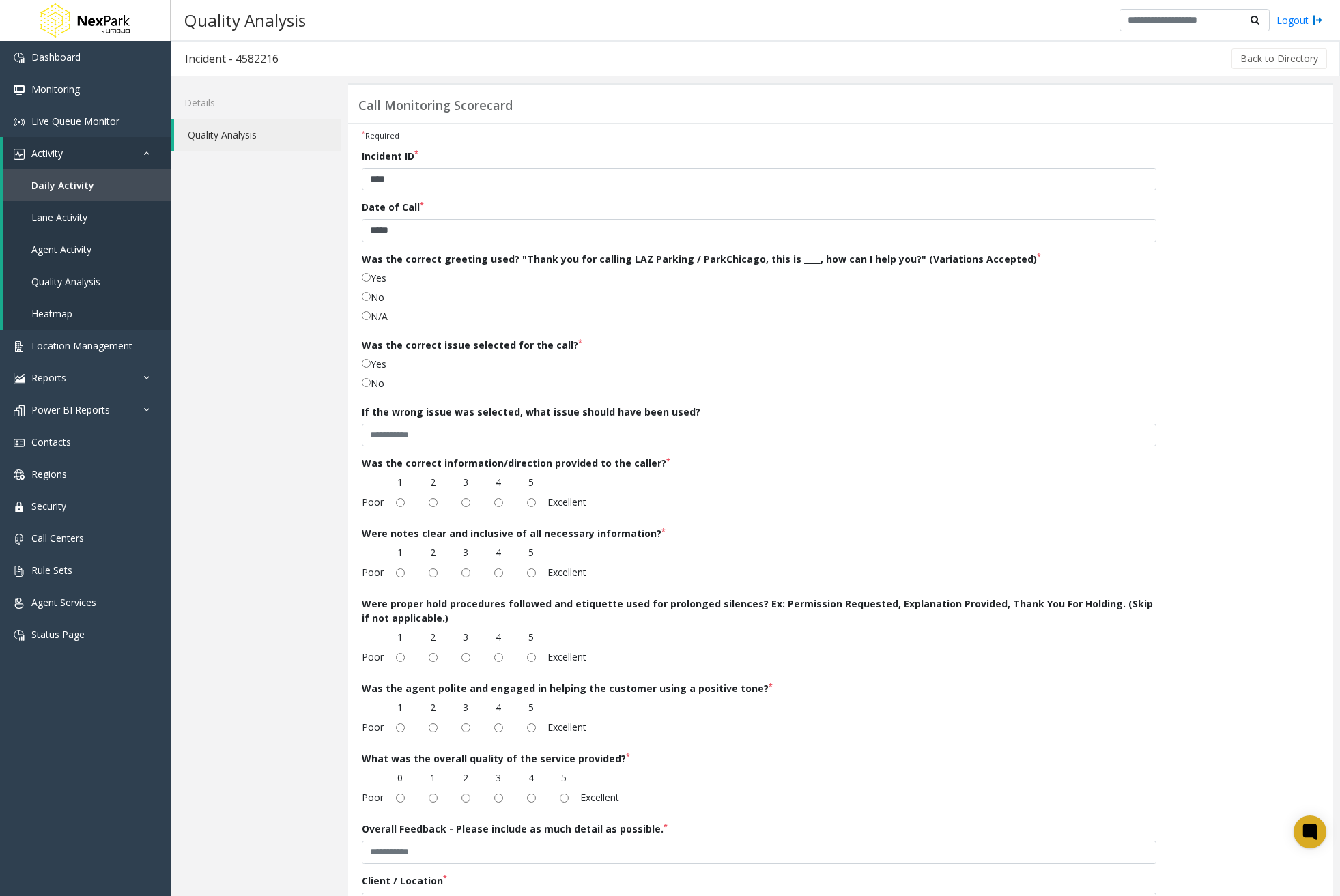
click at [371, 277] on label "Yes" at bounding box center [374, 278] width 24 height 15
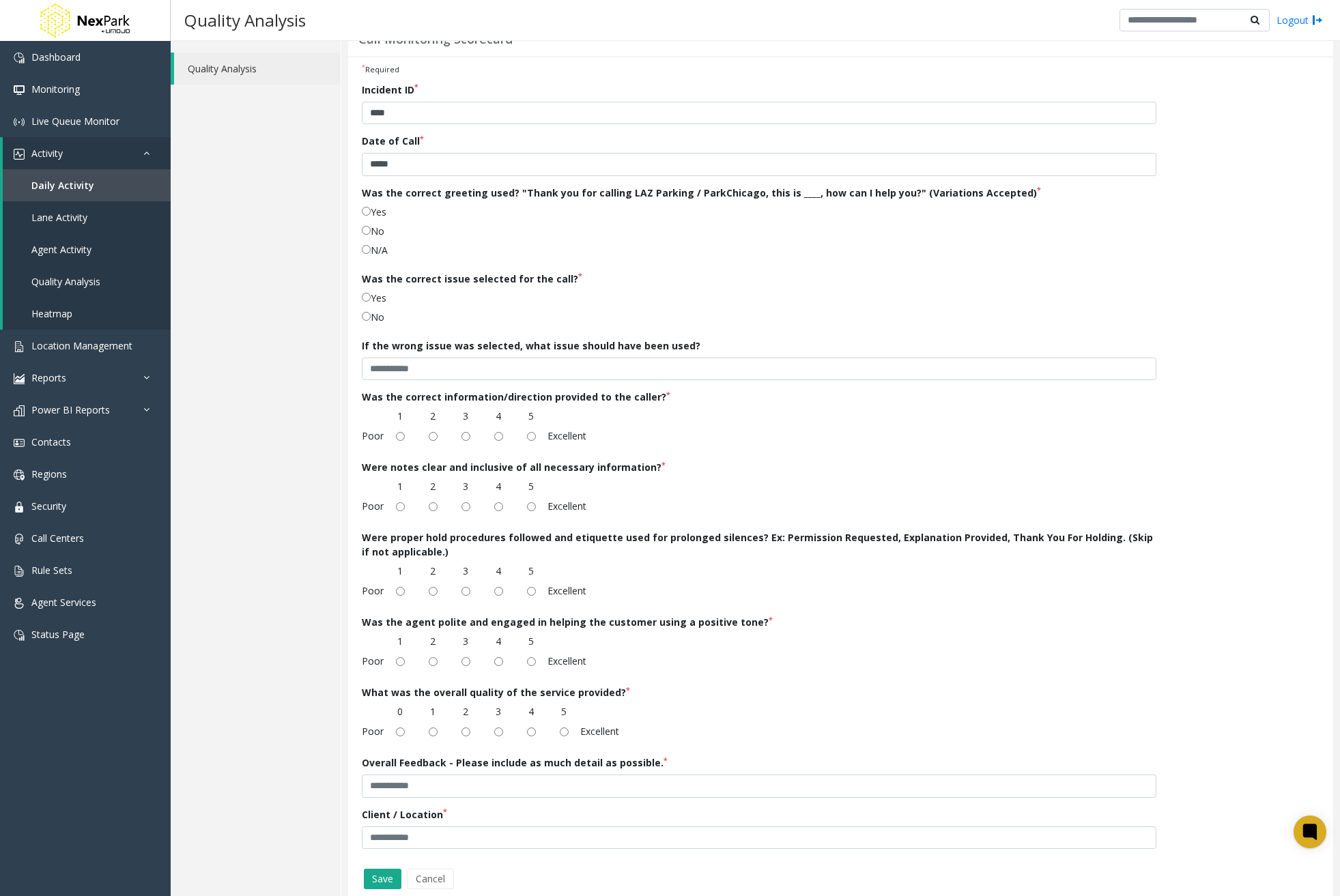
scroll to position [68, 0]
click at [361, 296] on div "Incident ID * **** Date of Call * ***** Was the correct greeting used? "Thank y…" at bounding box center [759, 468] width 815 height 777
click at [562, 723] on div "Poor 0 1 2 3 4 5 Excellent" at bounding box center [490, 716] width 257 height 28
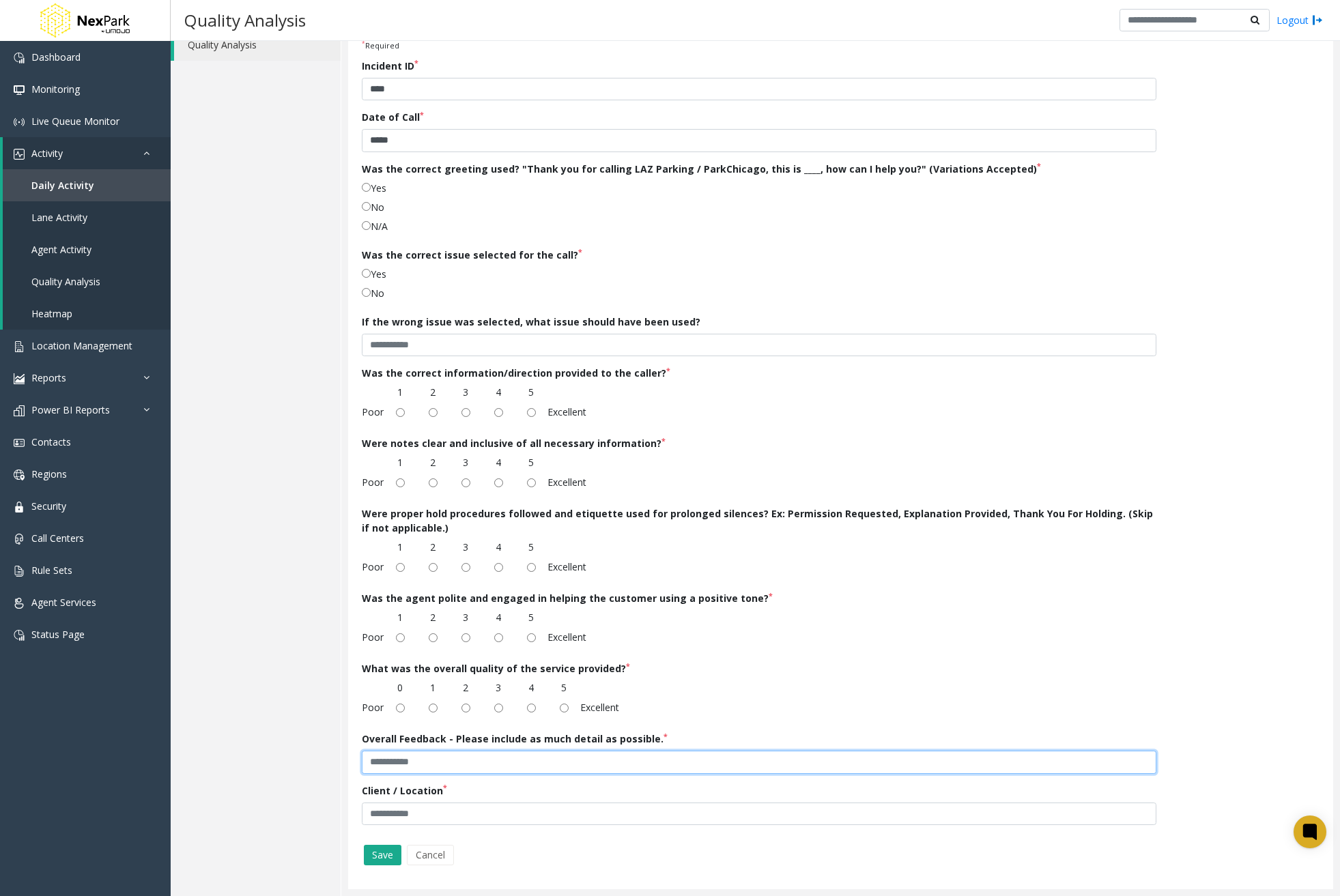
click at [489, 761] on input "text" at bounding box center [759, 762] width 795 height 23
type input "****"
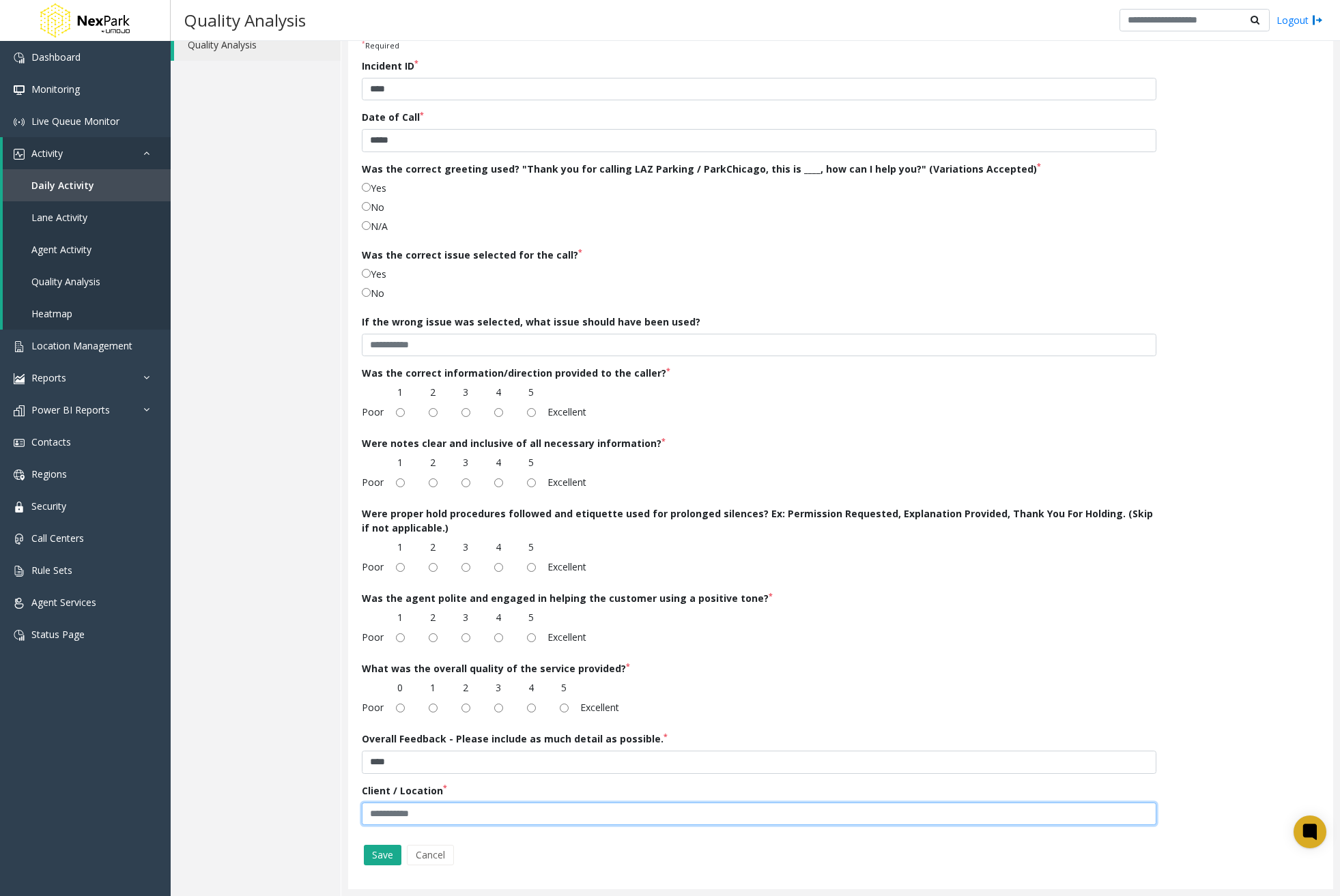
click at [465, 804] on input "text" at bounding box center [759, 814] width 795 height 23
type input "****"
click at [376, 853] on button "Save" at bounding box center [382, 855] width 37 height 21
